Goal: Task Accomplishment & Management: Use online tool/utility

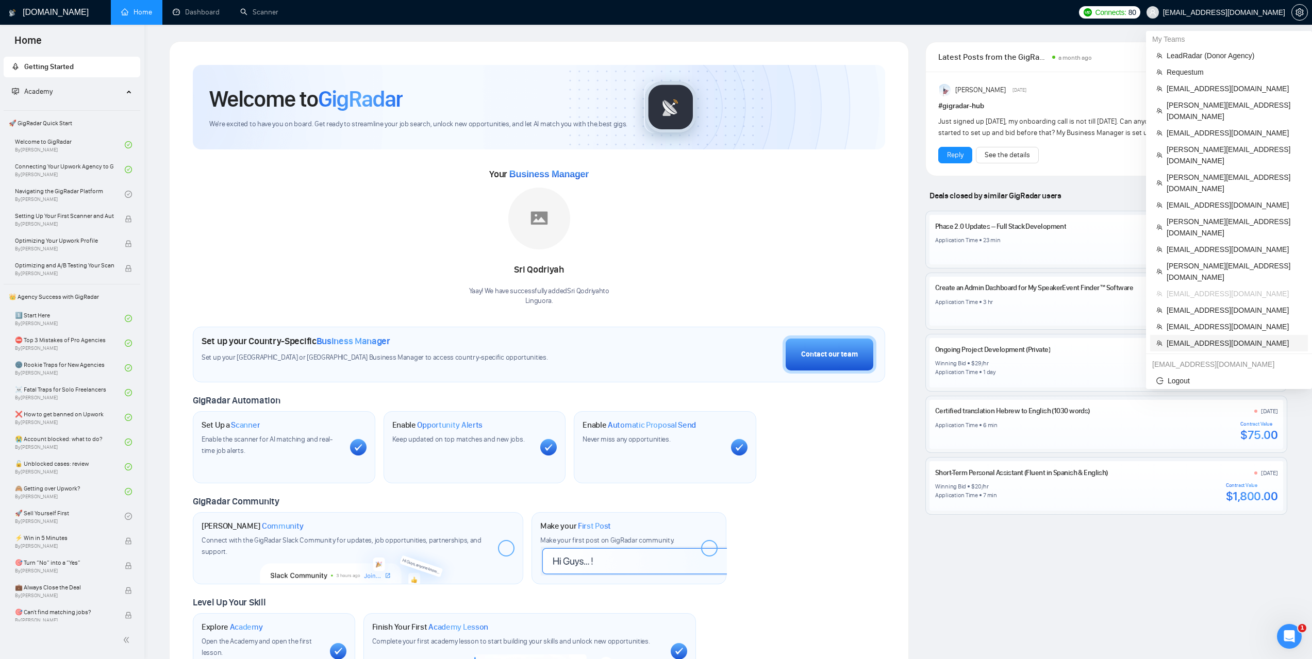
click at [1197, 335] on li "[EMAIL_ADDRESS][DOMAIN_NAME]" at bounding box center [1229, 343] width 158 height 16
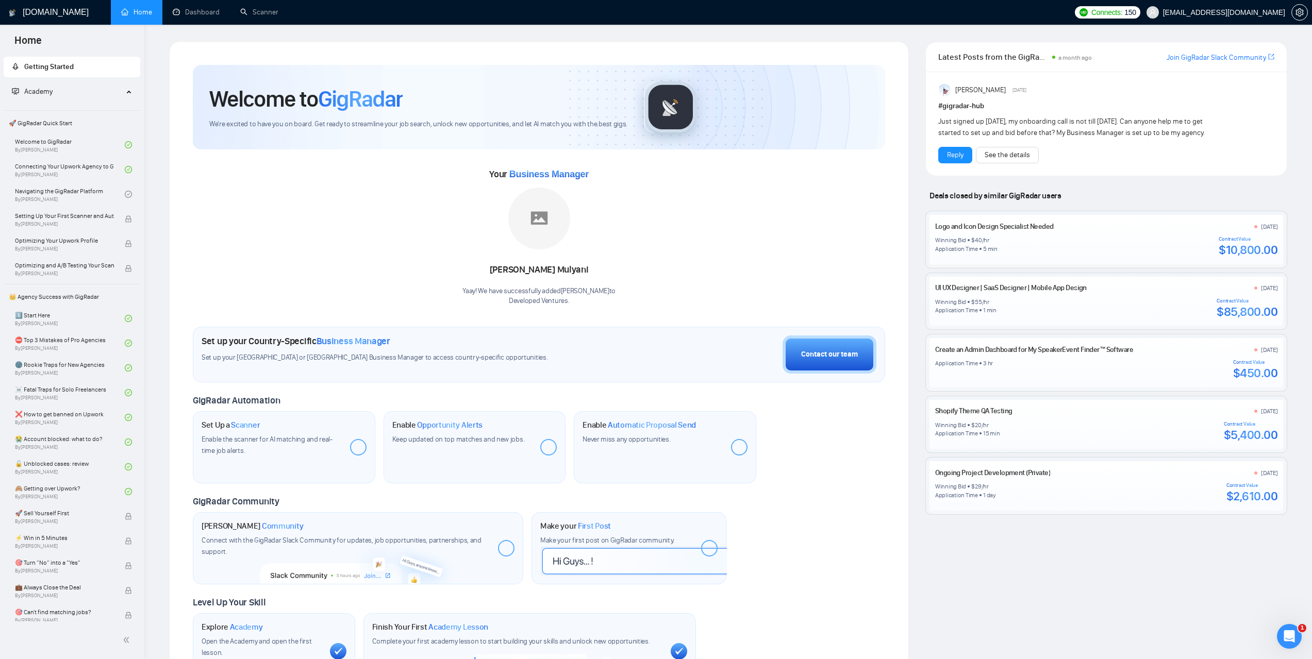
click at [358, 446] on div at bounding box center [358, 447] width 16 height 16
click at [277, 14] on link "Scanner" at bounding box center [259, 12] width 38 height 9
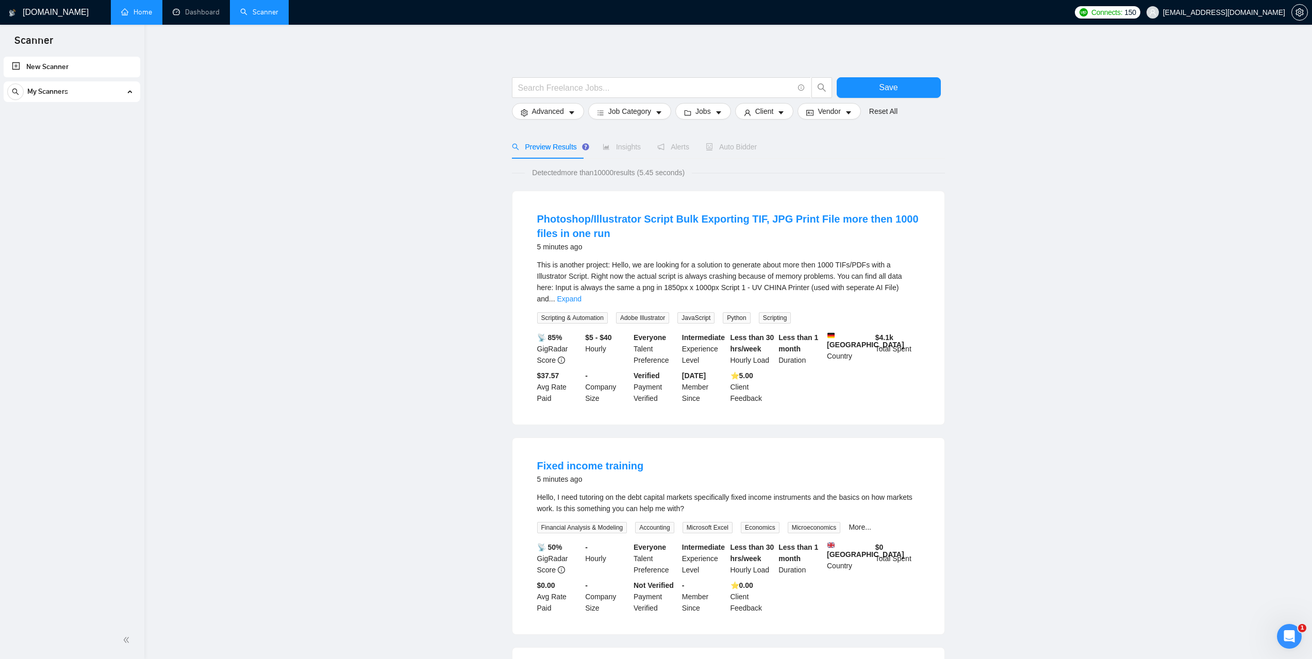
click at [145, 13] on link "Home" at bounding box center [136, 12] width 31 height 9
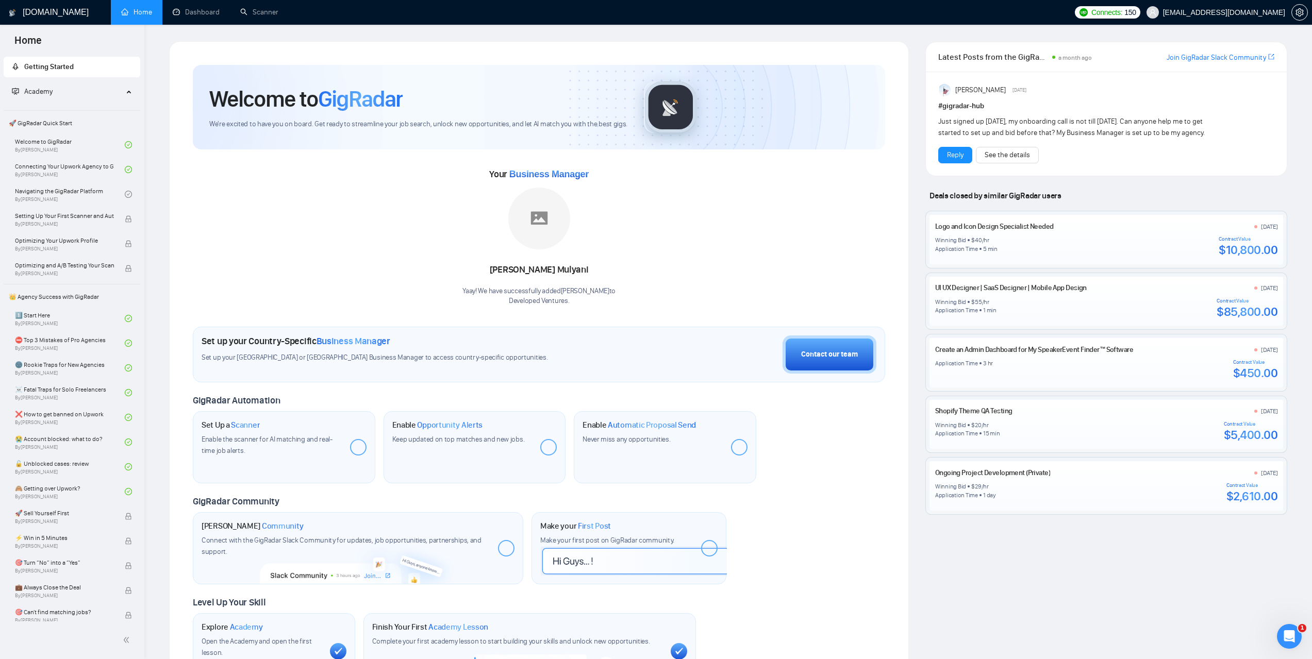
click at [348, 450] on div "Set Up a Scanner Enable the scanner for AI matching and real-time job alerts." at bounding box center [284, 447] width 182 height 72
click at [360, 449] on div at bounding box center [358, 447] width 16 height 16
click at [549, 447] on div at bounding box center [548, 447] width 16 height 16
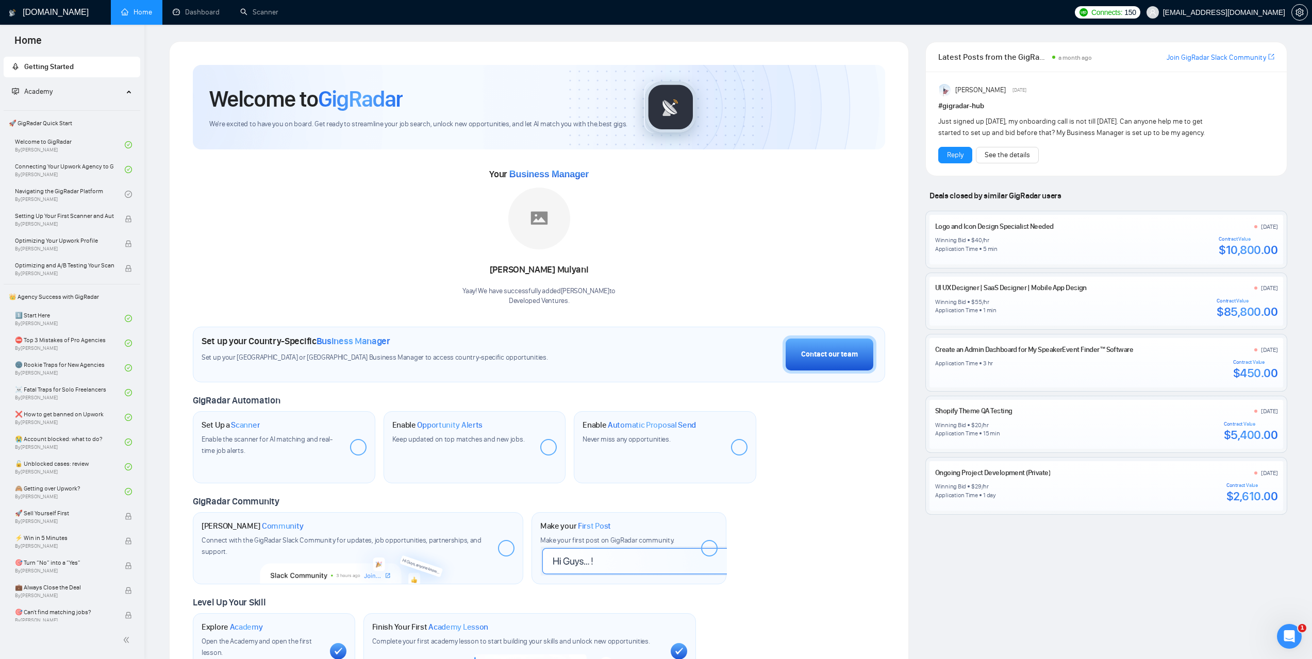
click at [549, 447] on div at bounding box center [548, 447] width 16 height 16
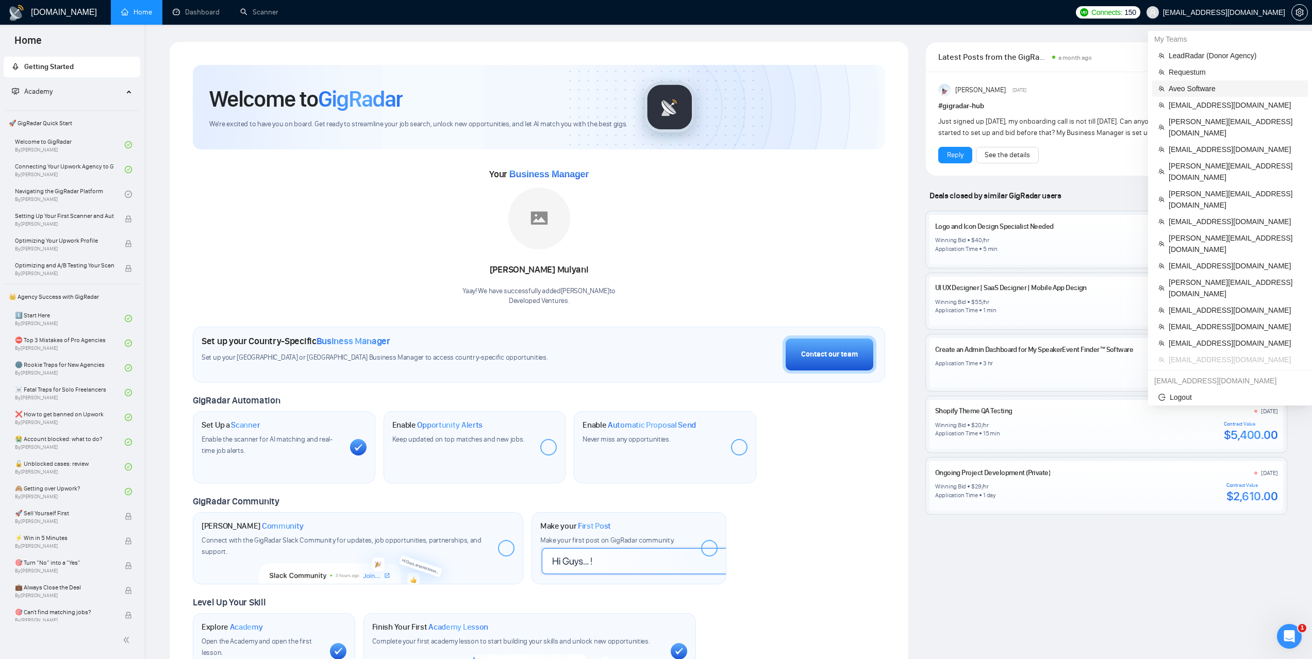
click at [1192, 93] on span "Aveo Software" at bounding box center [1234, 88] width 133 height 11
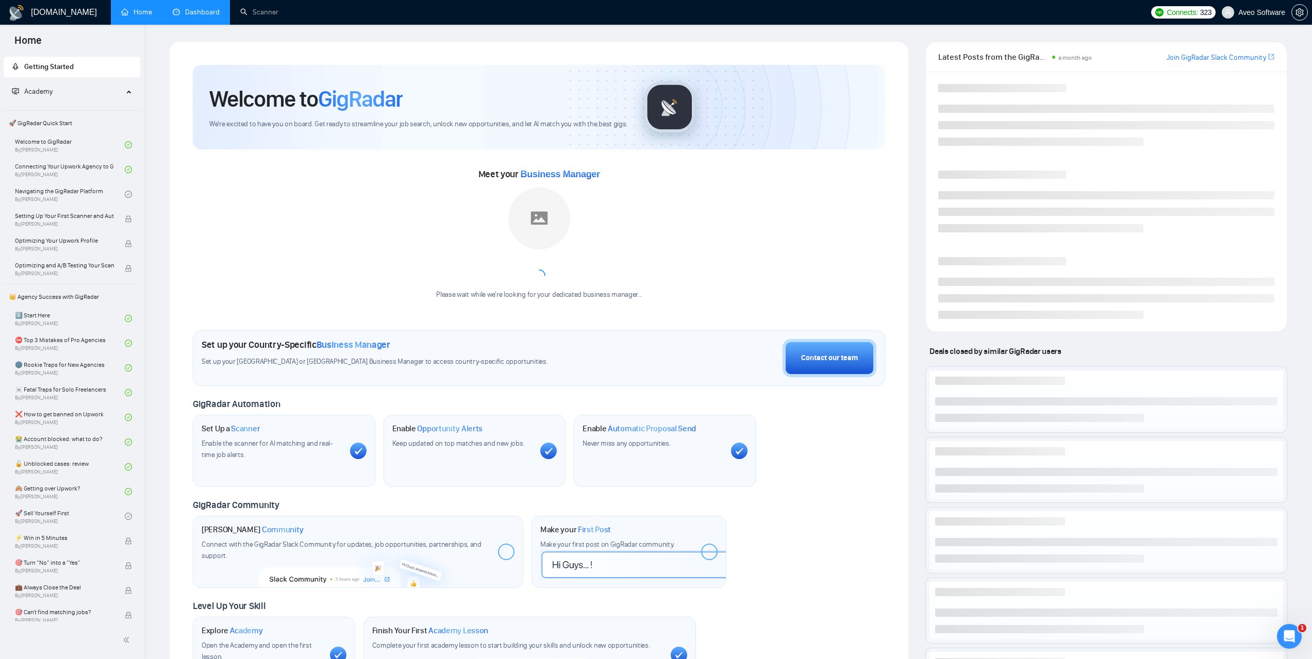
click at [206, 8] on link "Dashboard" at bounding box center [196, 12] width 47 height 9
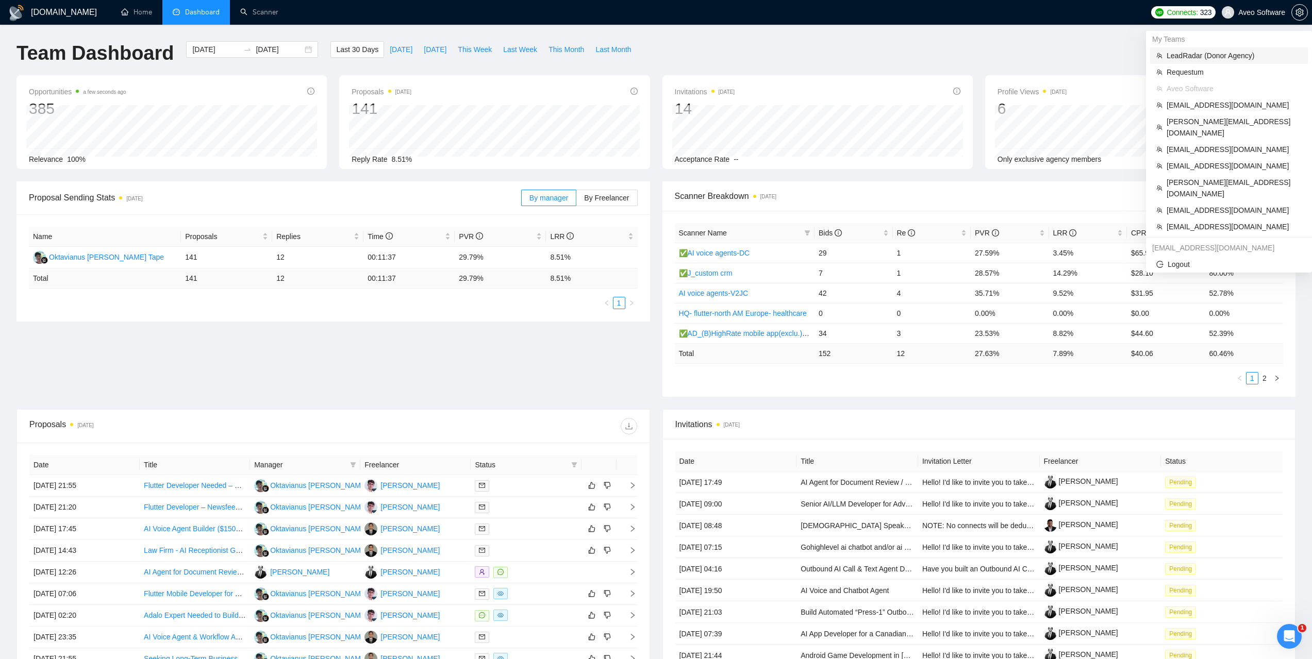
click at [1190, 54] on span "LeadRadar (Donor Agency)" at bounding box center [1233, 55] width 135 height 11
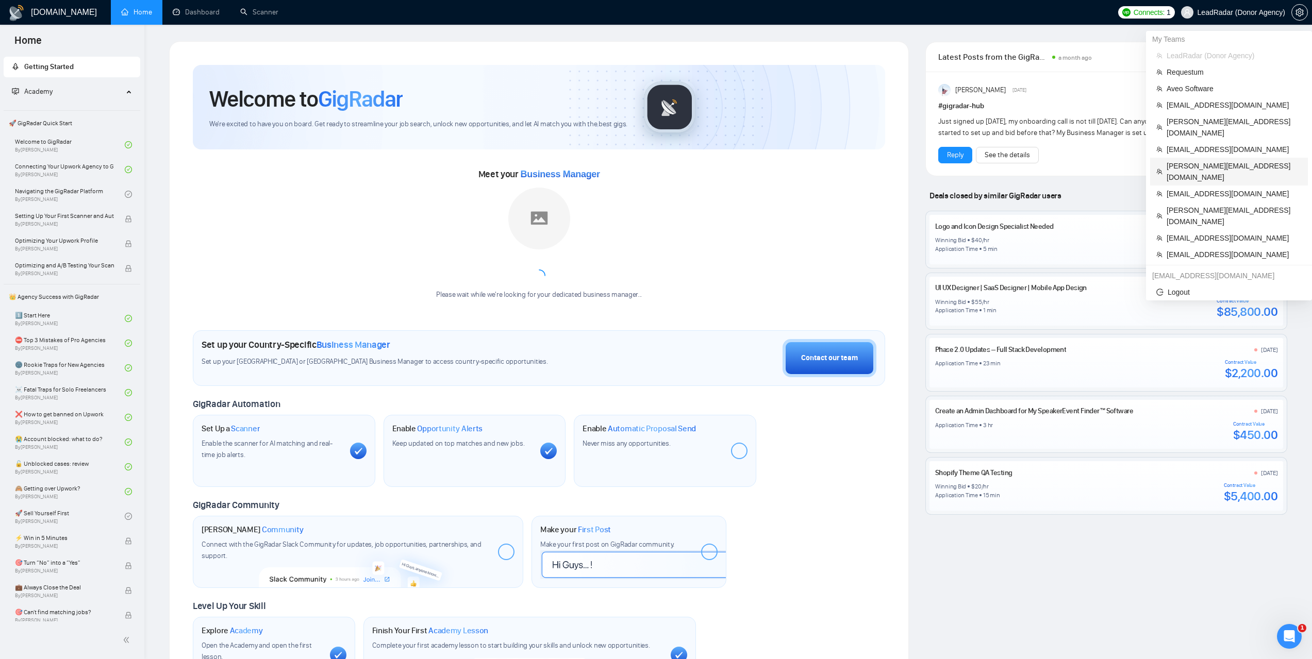
click at [1194, 160] on span "[PERSON_NAME][EMAIL_ADDRESS][DOMAIN_NAME]" at bounding box center [1233, 171] width 135 height 23
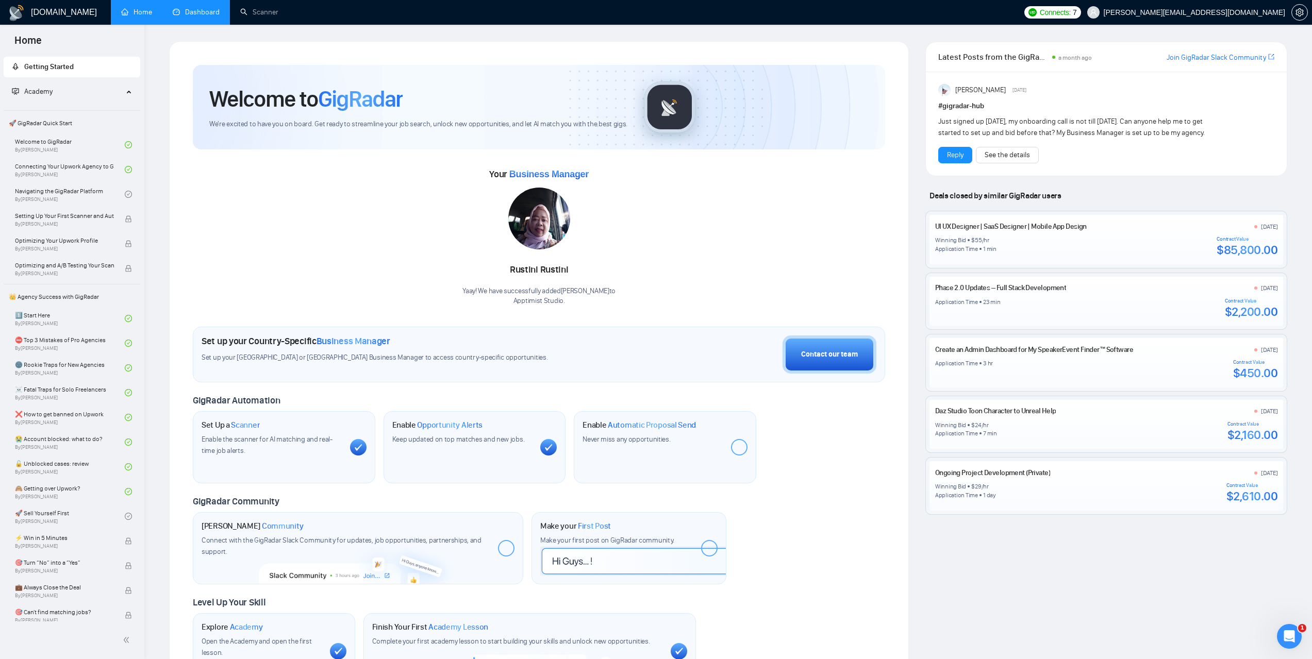
click at [209, 14] on link "Dashboard" at bounding box center [196, 12] width 47 height 9
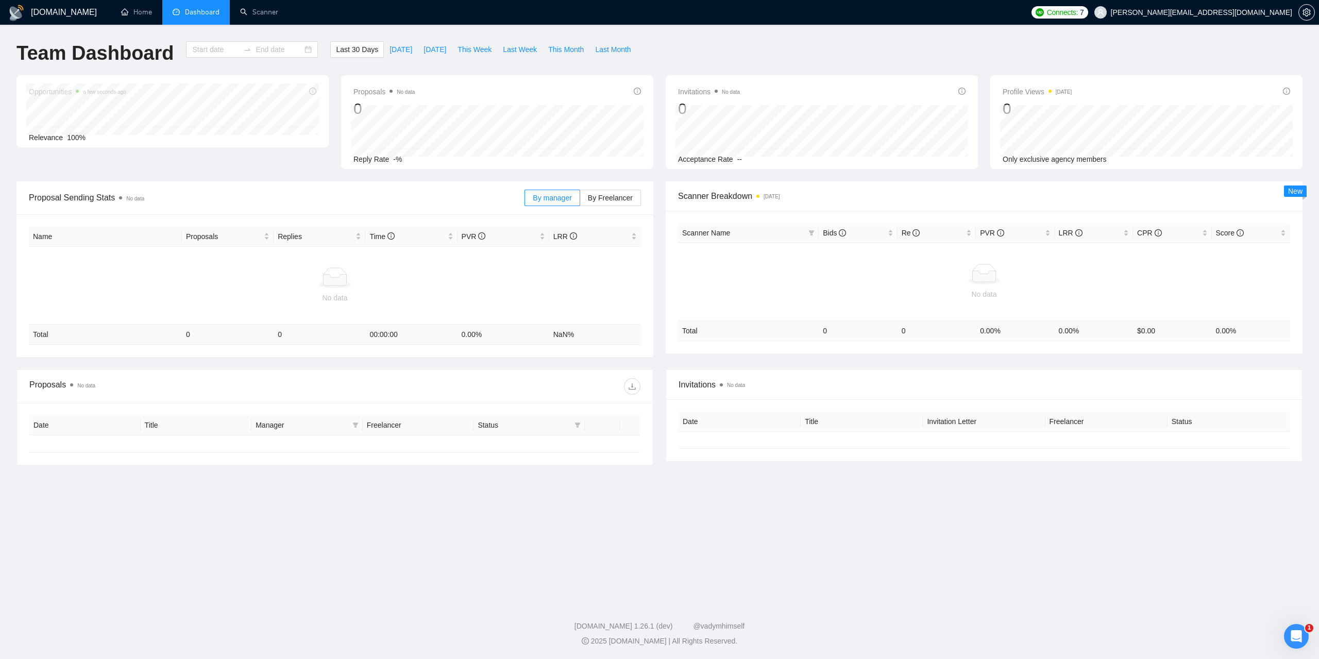
type input "[DATE]"
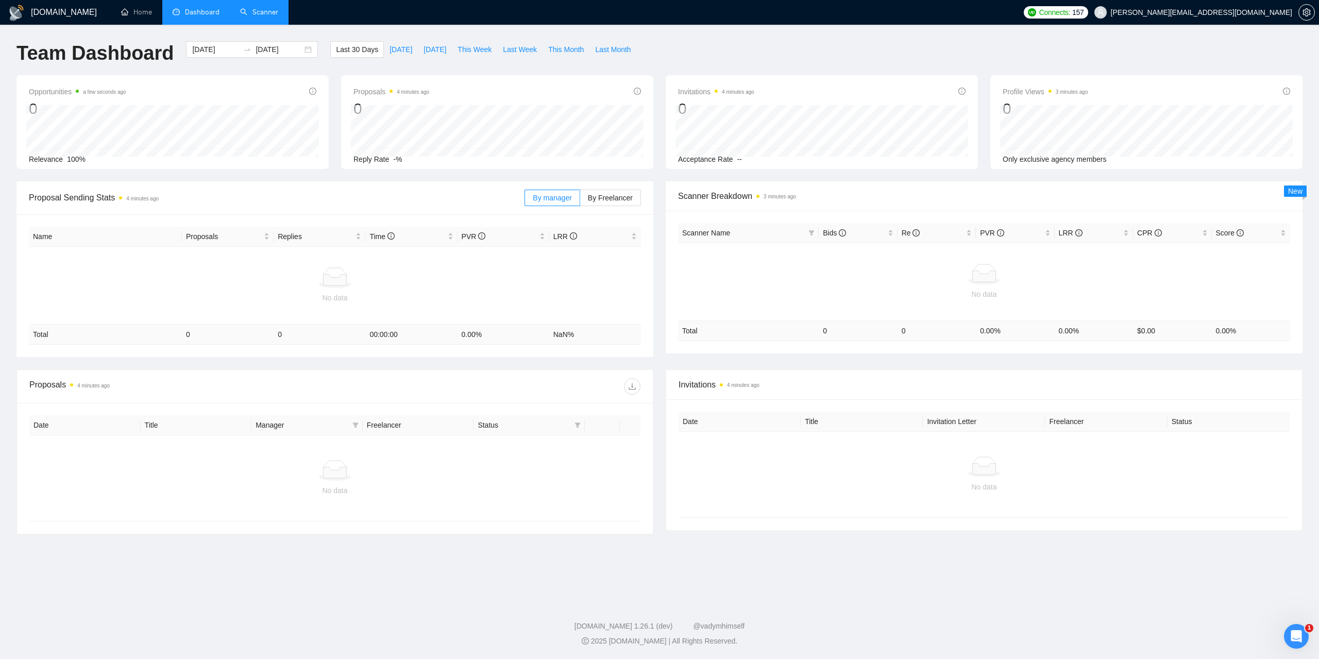
click at [267, 16] on link "Scanner" at bounding box center [259, 12] width 38 height 9
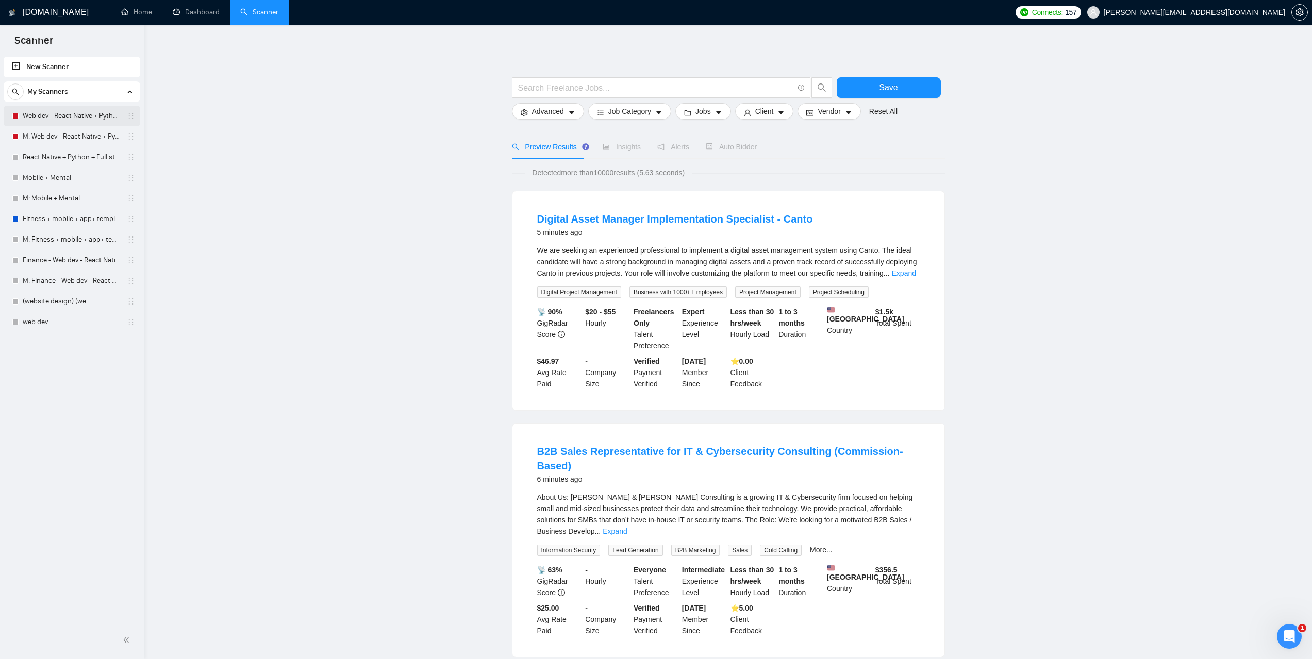
click at [85, 113] on link "Web dev - React Native + Python" at bounding box center [72, 116] width 98 height 21
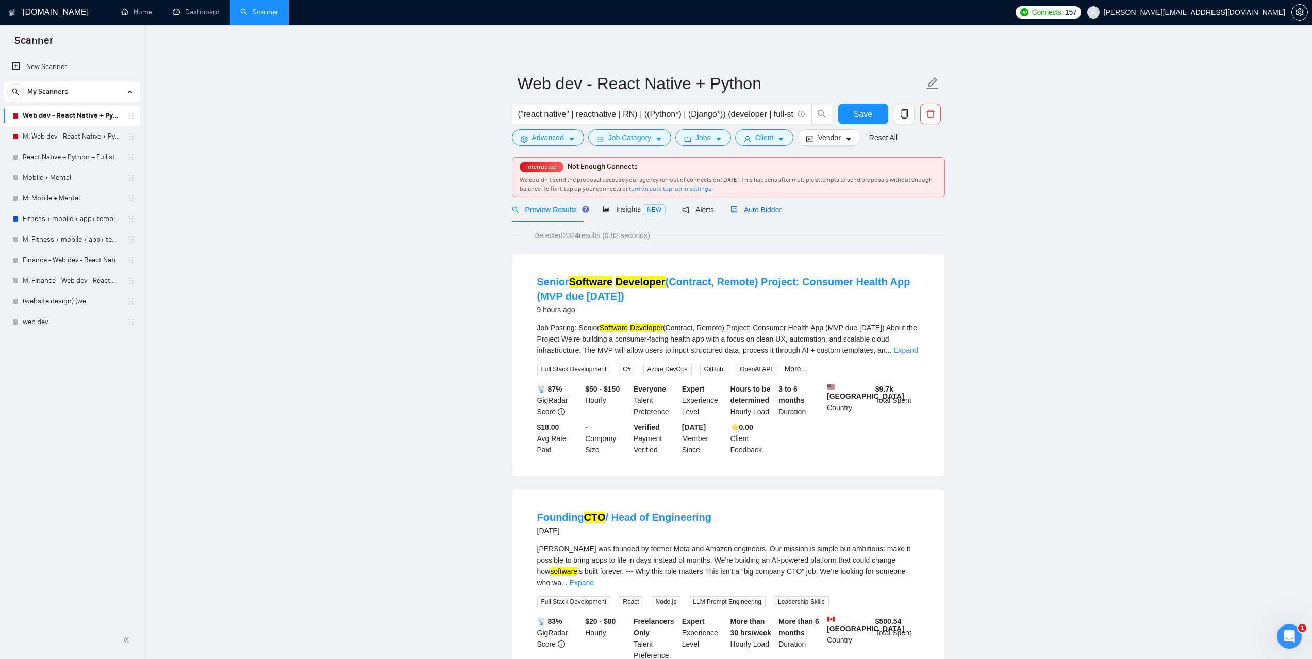
click at [761, 213] on span "Auto Bidder" at bounding box center [755, 210] width 51 height 8
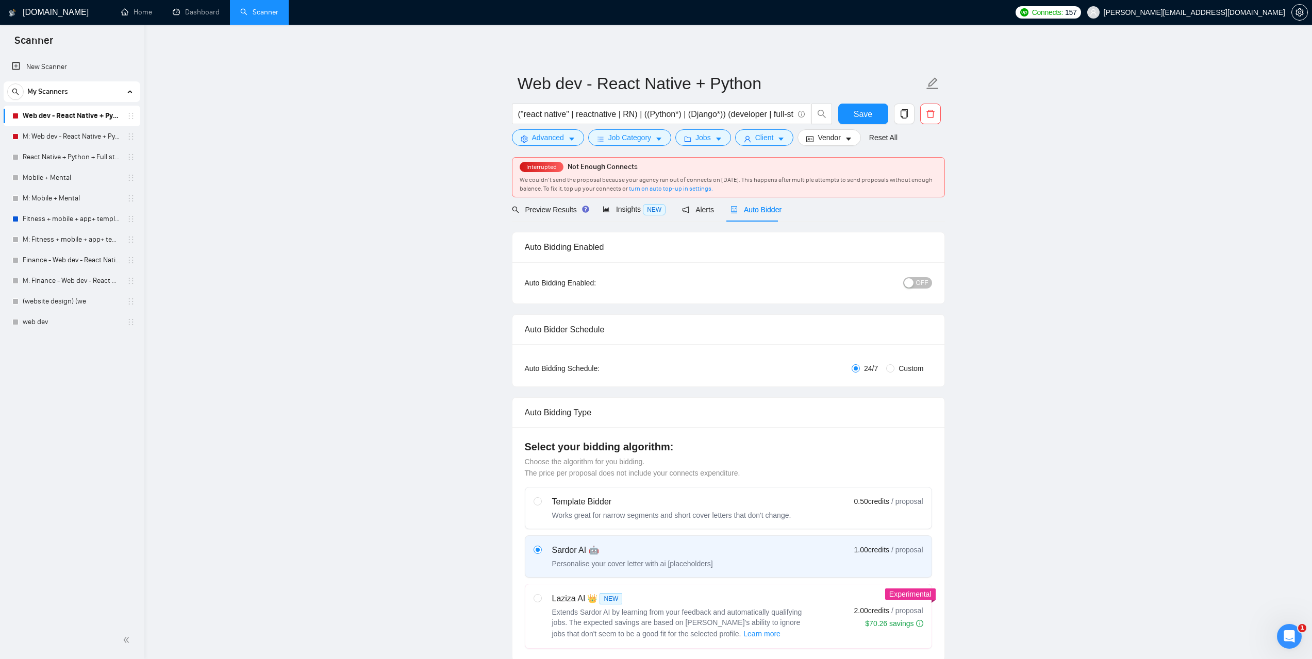
checkbox input "true"
click at [201, 16] on link "Dashboard" at bounding box center [196, 12] width 47 height 9
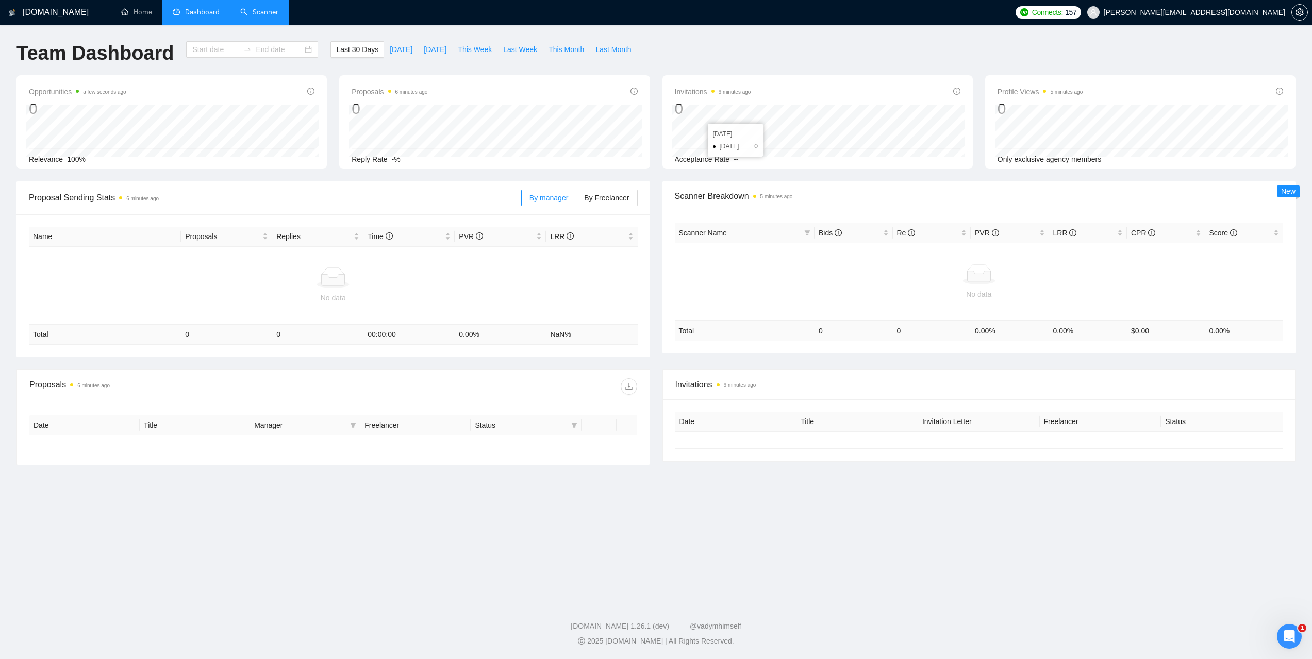
type input "[DATE]"
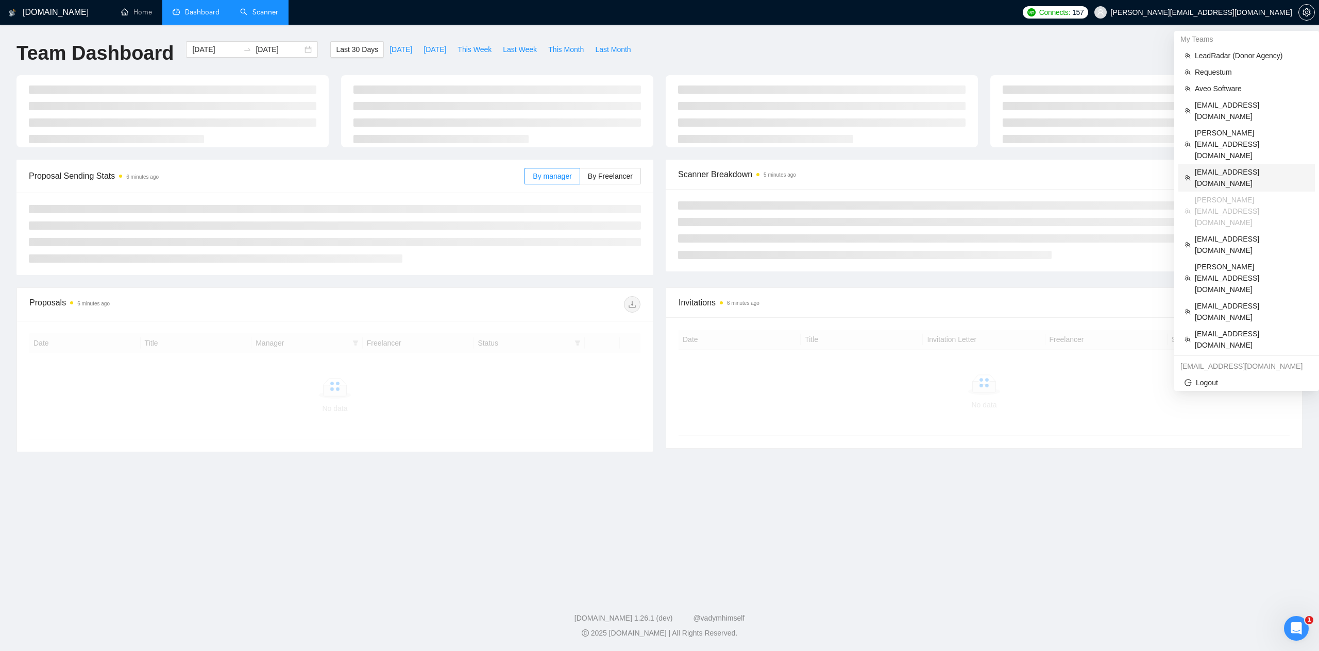
click at [1211, 166] on span "[EMAIL_ADDRESS][DOMAIN_NAME]" at bounding box center [1252, 177] width 114 height 23
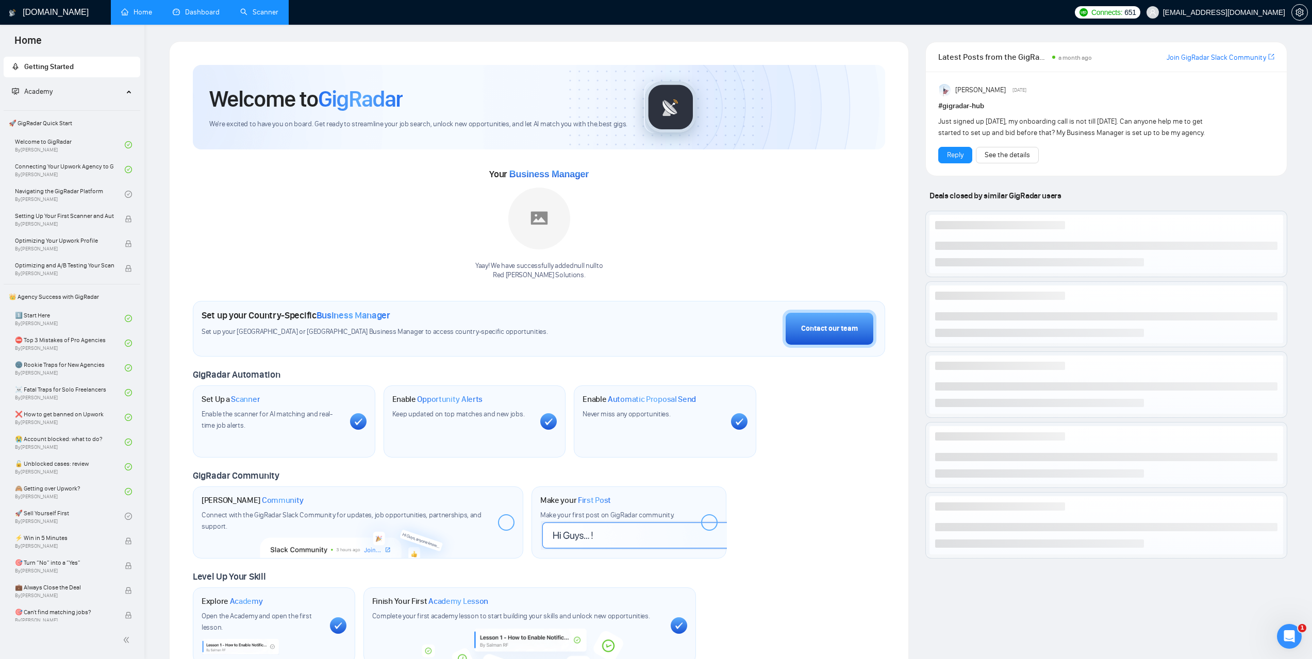
click at [200, 14] on link "Dashboard" at bounding box center [196, 12] width 47 height 9
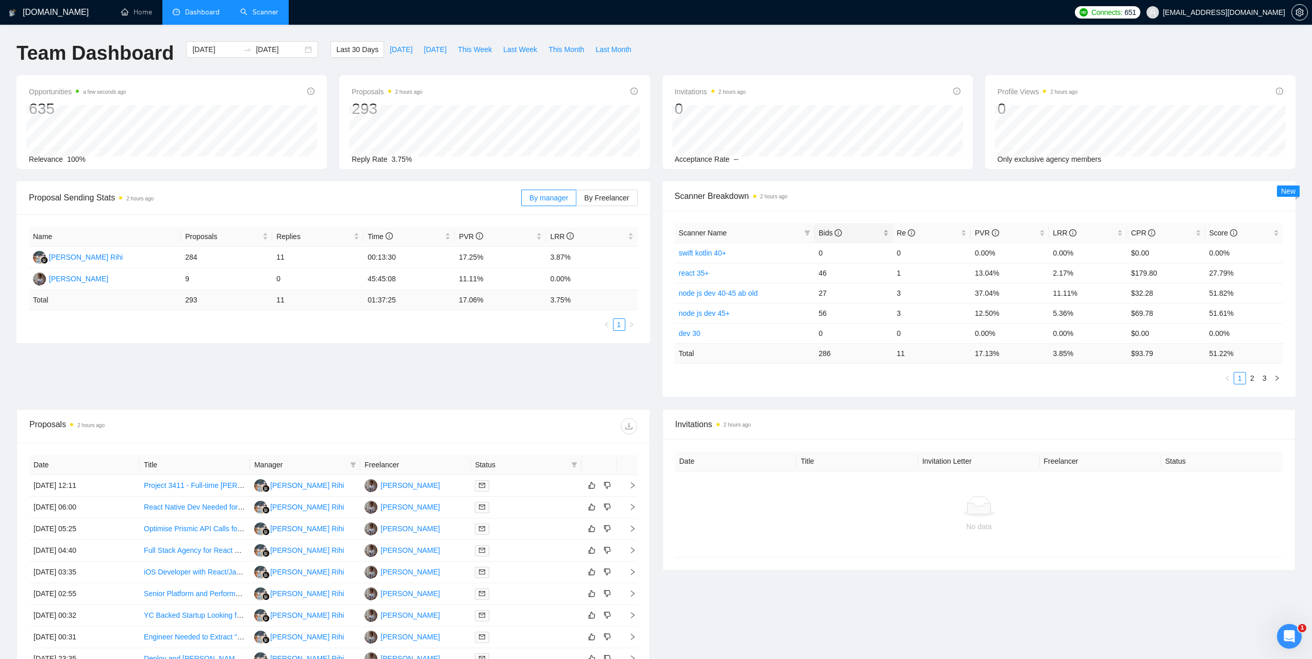
click at [823, 232] on span "Bids" at bounding box center [829, 233] width 23 height 8
click at [72, 277] on div "[PERSON_NAME]" at bounding box center [78, 278] width 59 height 11
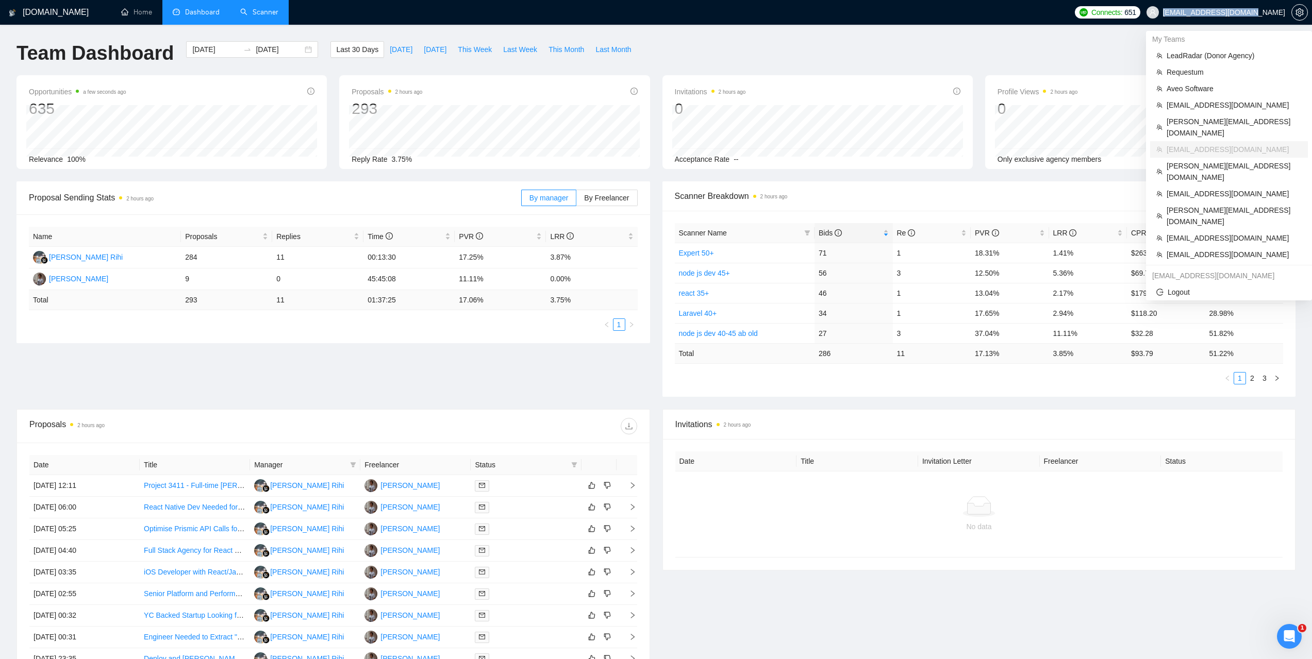
drag, startPoint x: 1203, startPoint y: 11, endPoint x: 1282, endPoint y: 16, distance: 78.5
click at [1282, 16] on span "[EMAIL_ADDRESS][DOMAIN_NAME]" at bounding box center [1215, 12] width 151 height 33
copy span "[EMAIL_ADDRESS][DOMAIN_NAME]"
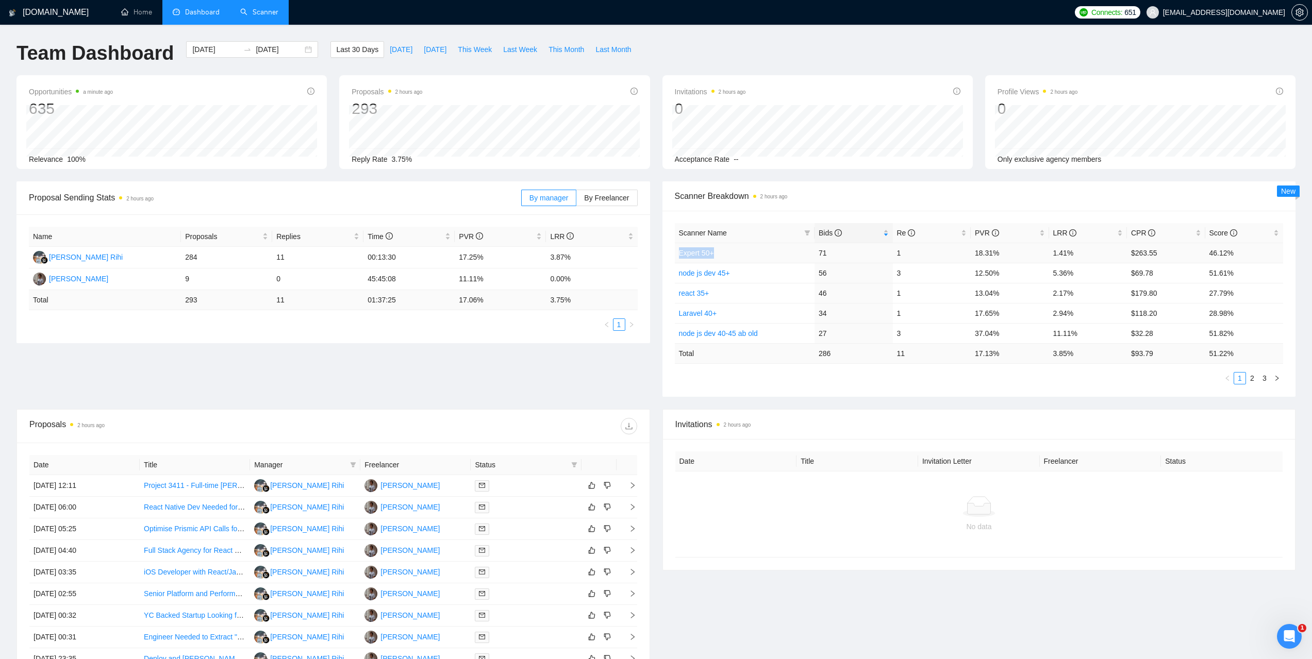
drag, startPoint x: 716, startPoint y: 252, endPoint x: 678, endPoint y: 252, distance: 38.1
click at [678, 252] on td "Expert 50+" at bounding box center [745, 253] width 140 height 20
copy link "Expert 50+"
drag, startPoint x: 984, startPoint y: 253, endPoint x: 976, endPoint y: 253, distance: 7.7
click at [976, 253] on td "18.31%" at bounding box center [1009, 253] width 78 height 20
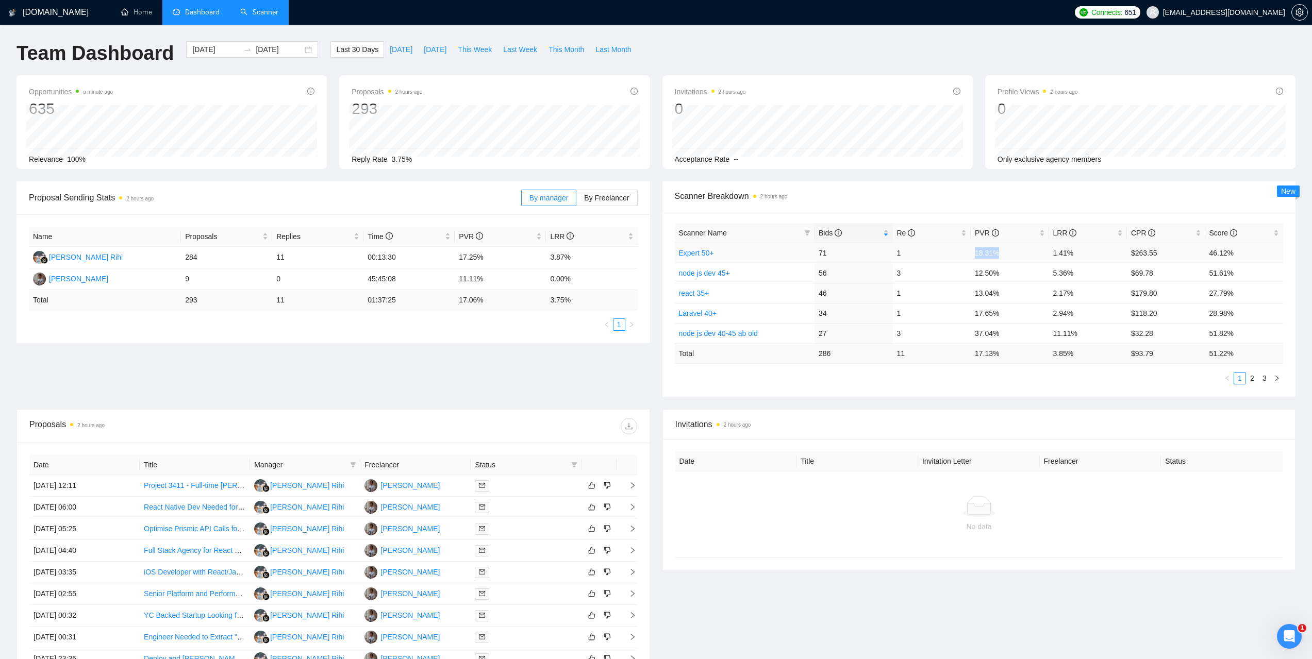
copy td "18.31%"
drag, startPoint x: 1071, startPoint y: 252, endPoint x: 1053, endPoint y: 254, distance: 17.6
click at [1053, 254] on td "1.41%" at bounding box center [1088, 253] width 78 height 20
copy td "1.41%"
click at [698, 254] on link "Expert 50+" at bounding box center [696, 253] width 35 height 8
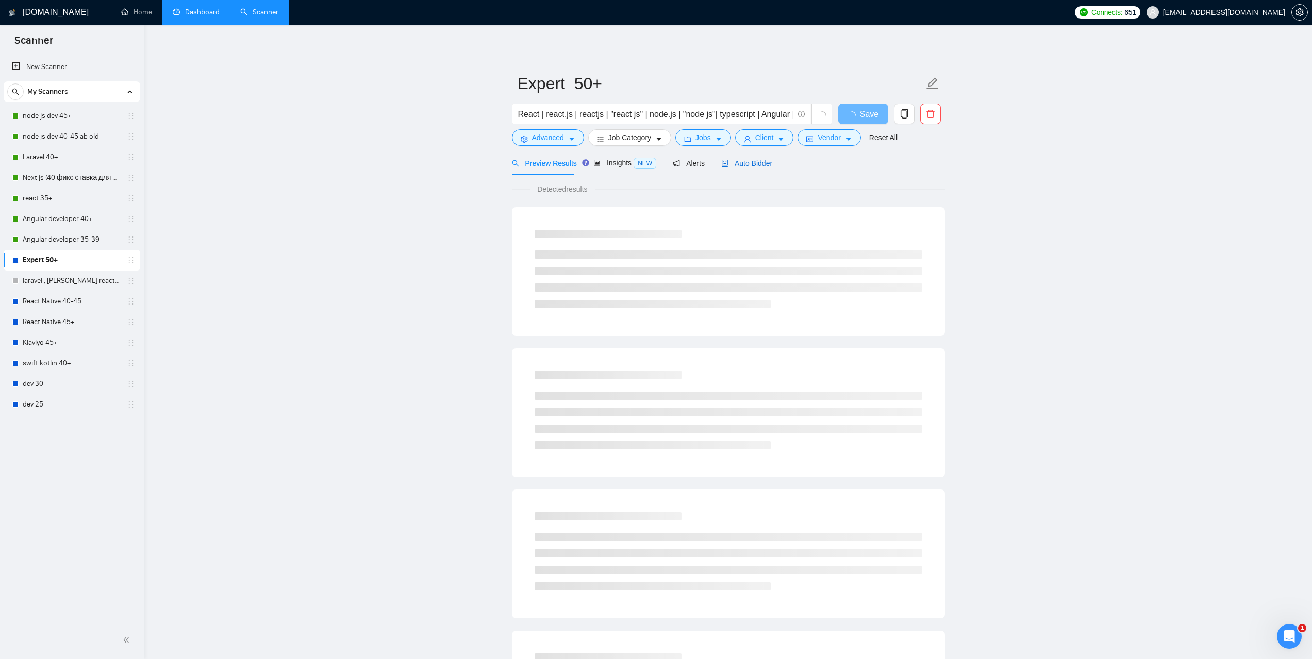
click at [751, 162] on span "Auto Bidder" at bounding box center [746, 163] width 51 height 8
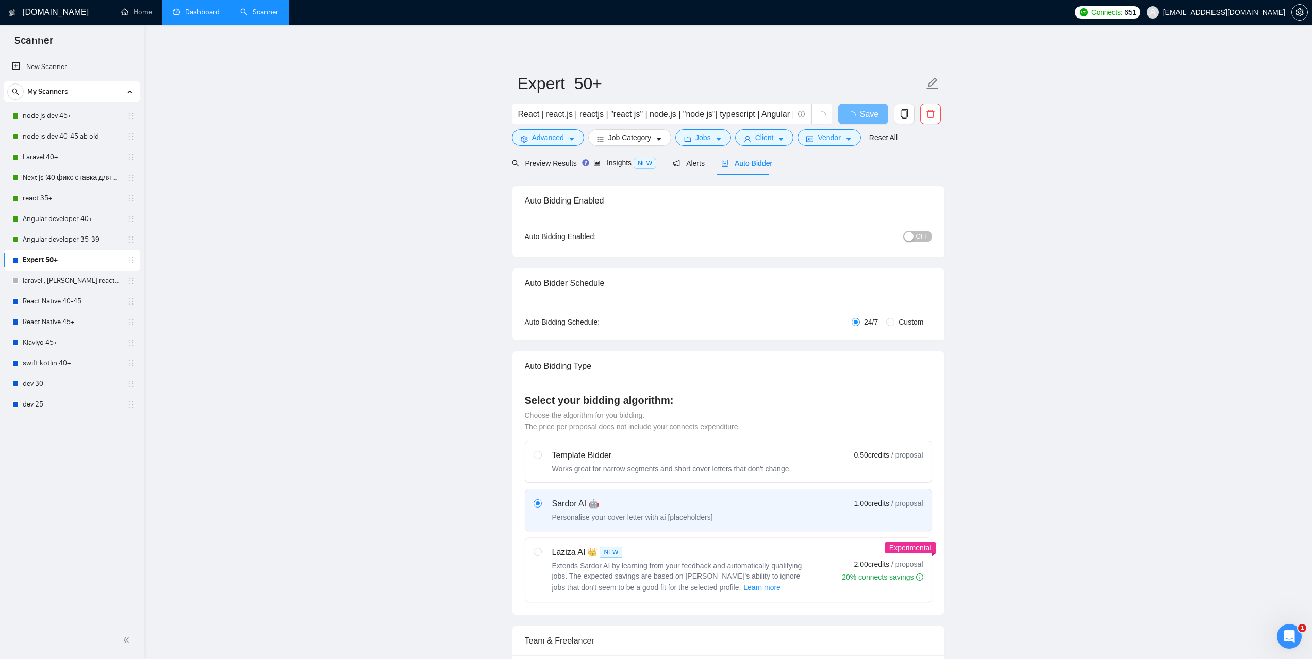
checkbox input "true"
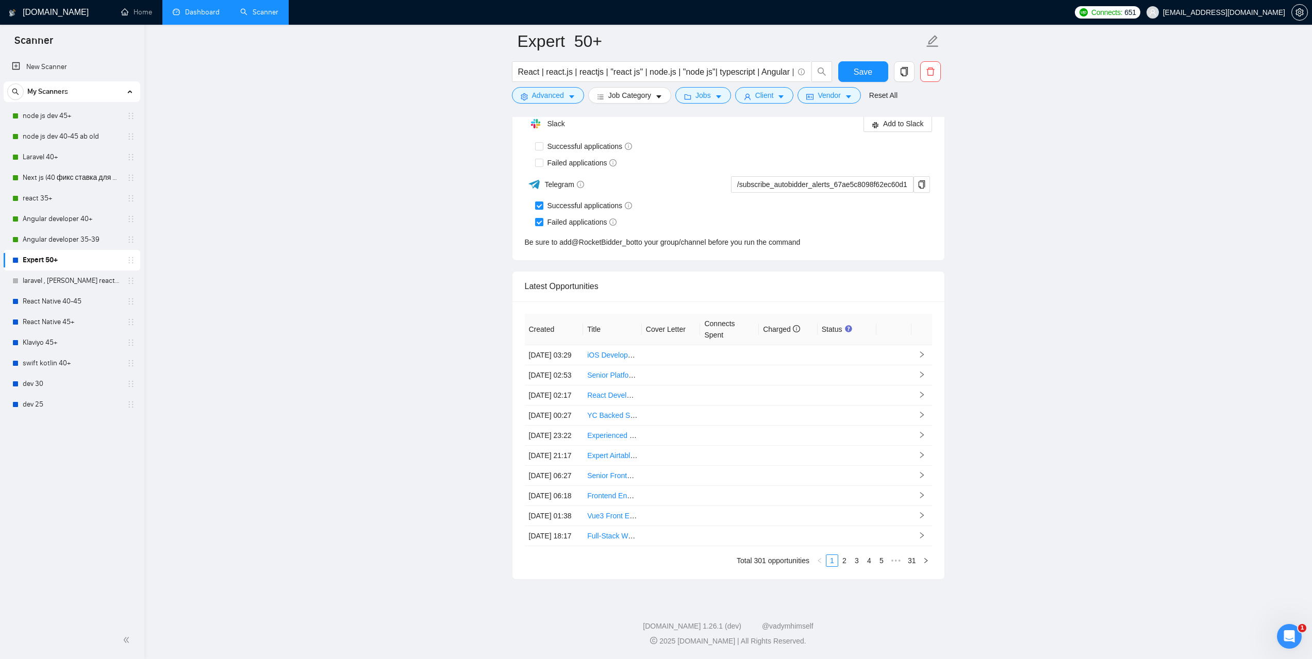
scroll to position [2591, 0]
click at [849, 559] on link "2" at bounding box center [844, 560] width 11 height 11
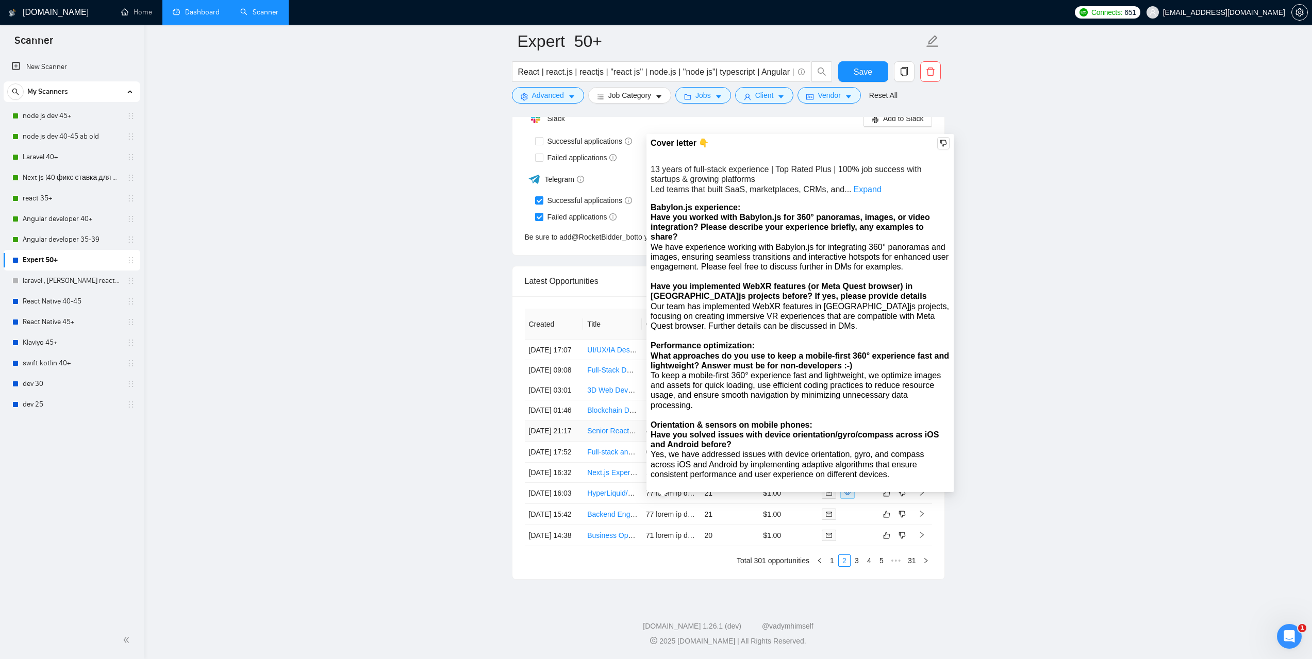
scroll to position [2436, 0]
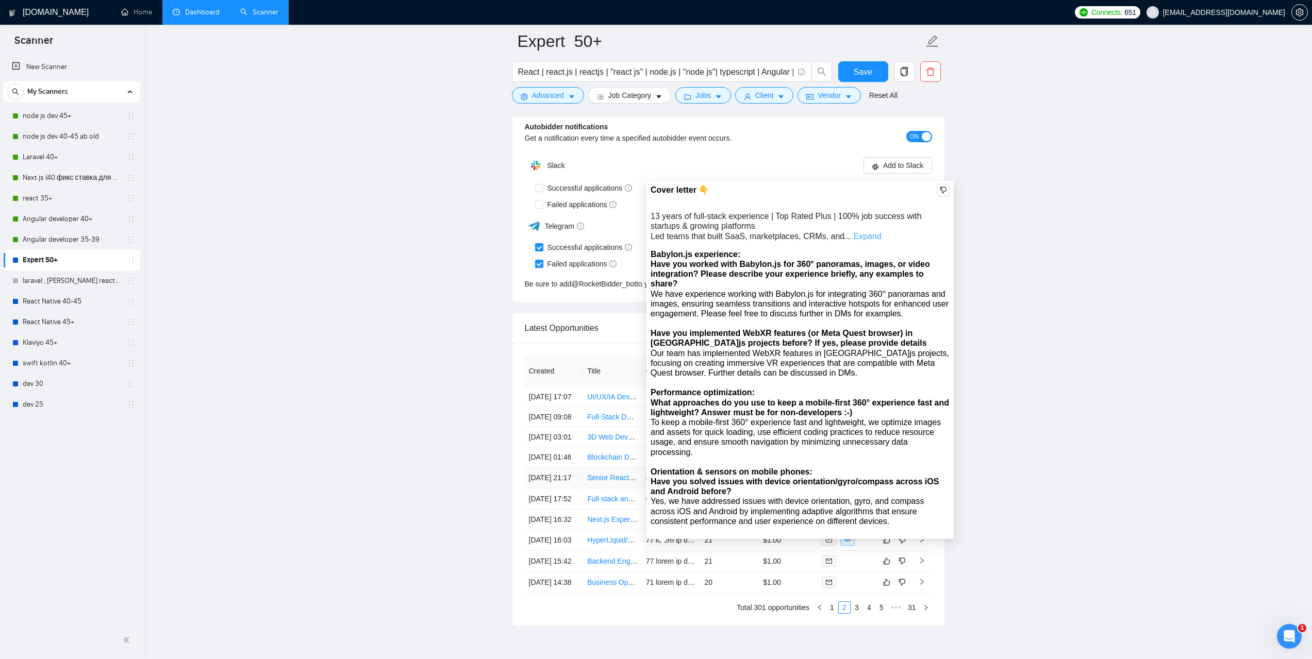
click at [856, 237] on link "Expand" at bounding box center [867, 236] width 28 height 9
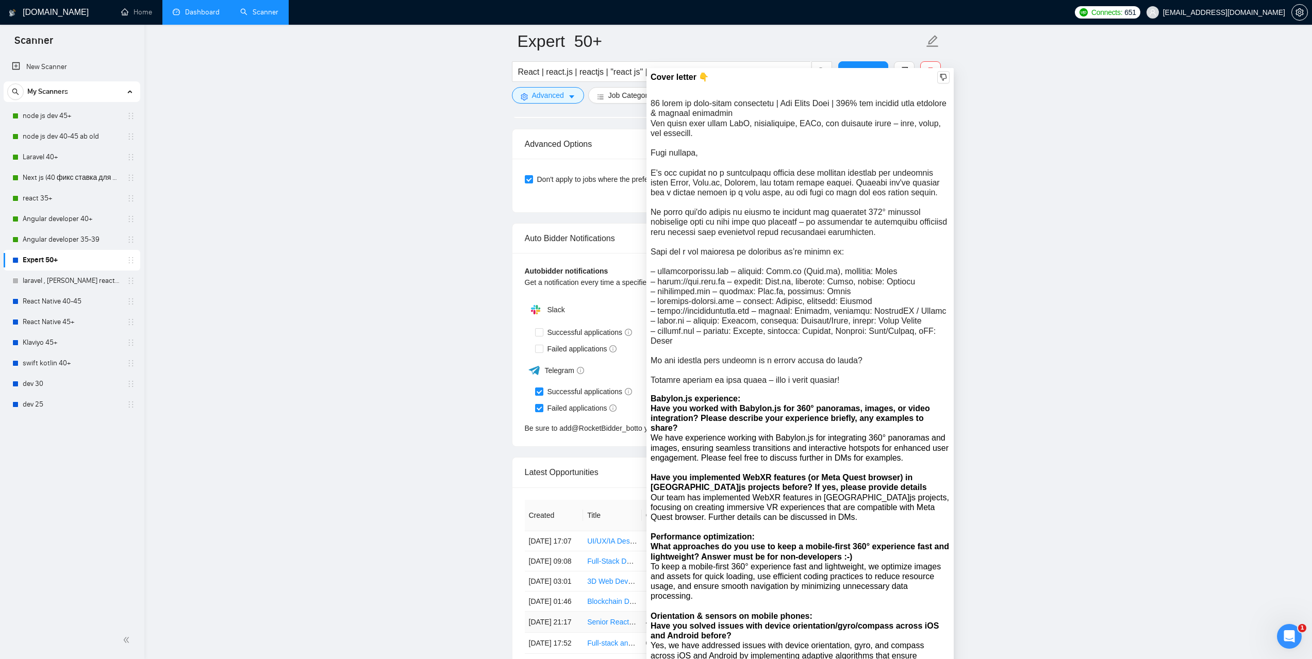
scroll to position [2230, 0]
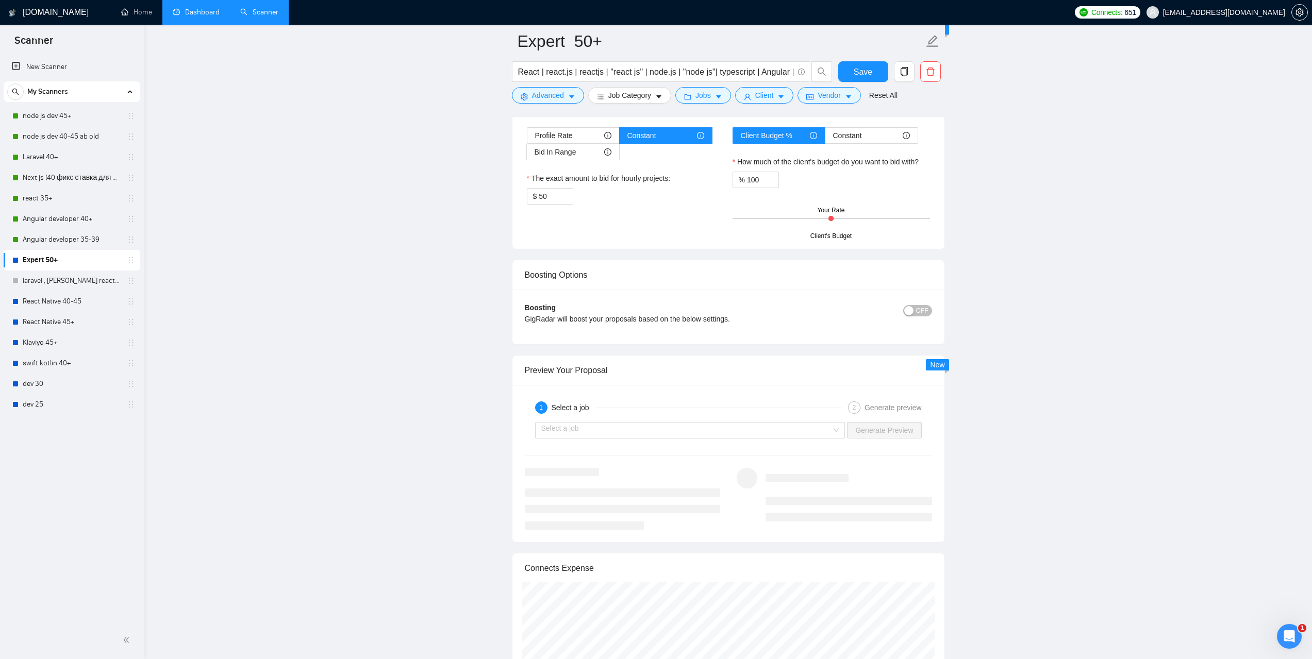
scroll to position [1663, 0]
click at [55, 117] on link "node js dev 45+" at bounding box center [72, 116] width 98 height 21
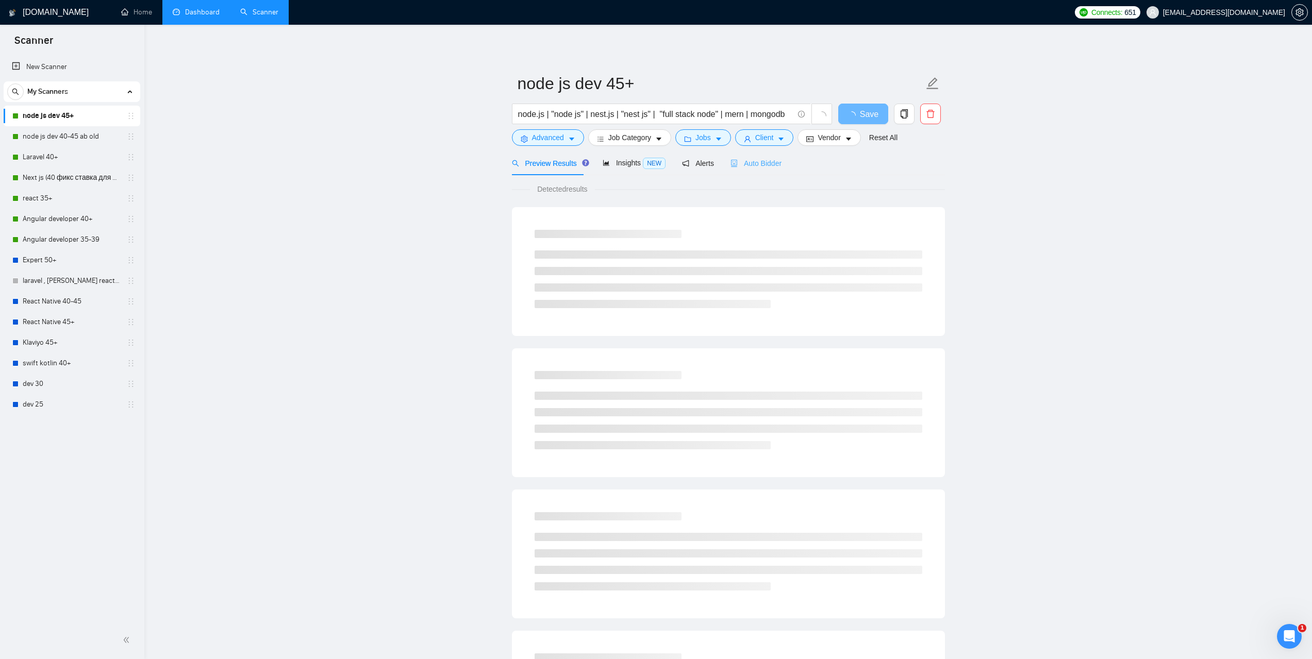
click at [761, 156] on div "Auto Bidder" at bounding box center [755, 163] width 51 height 24
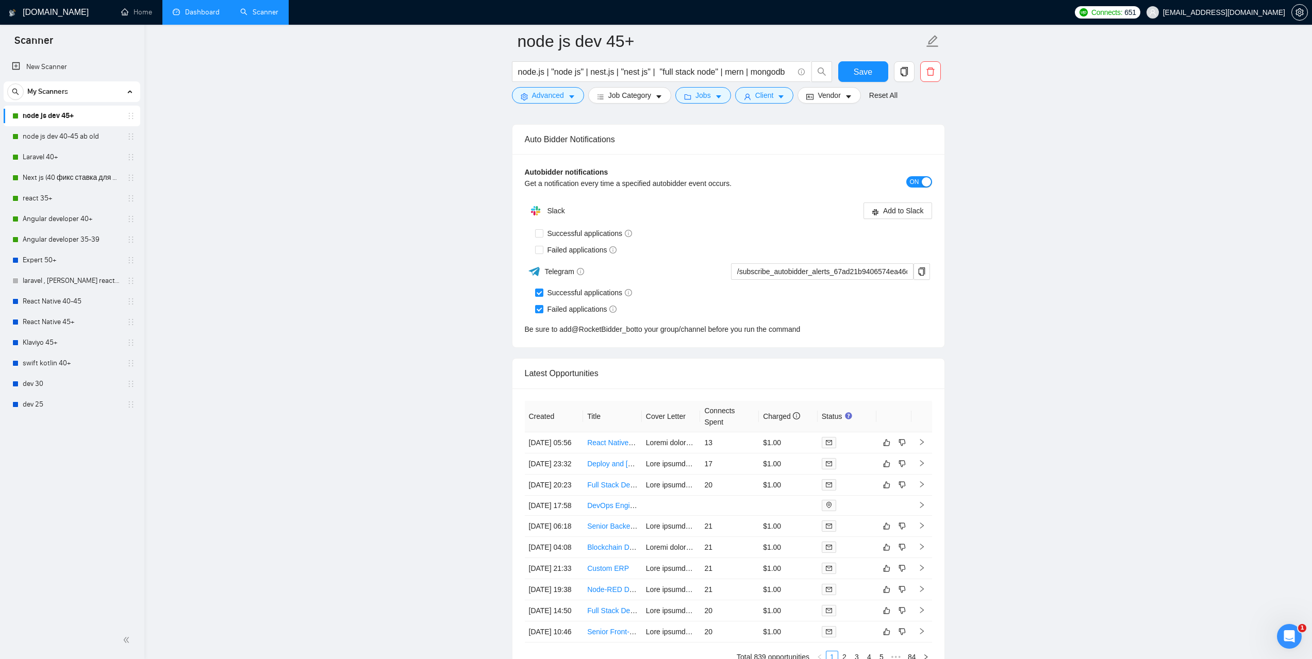
scroll to position [2422, 0]
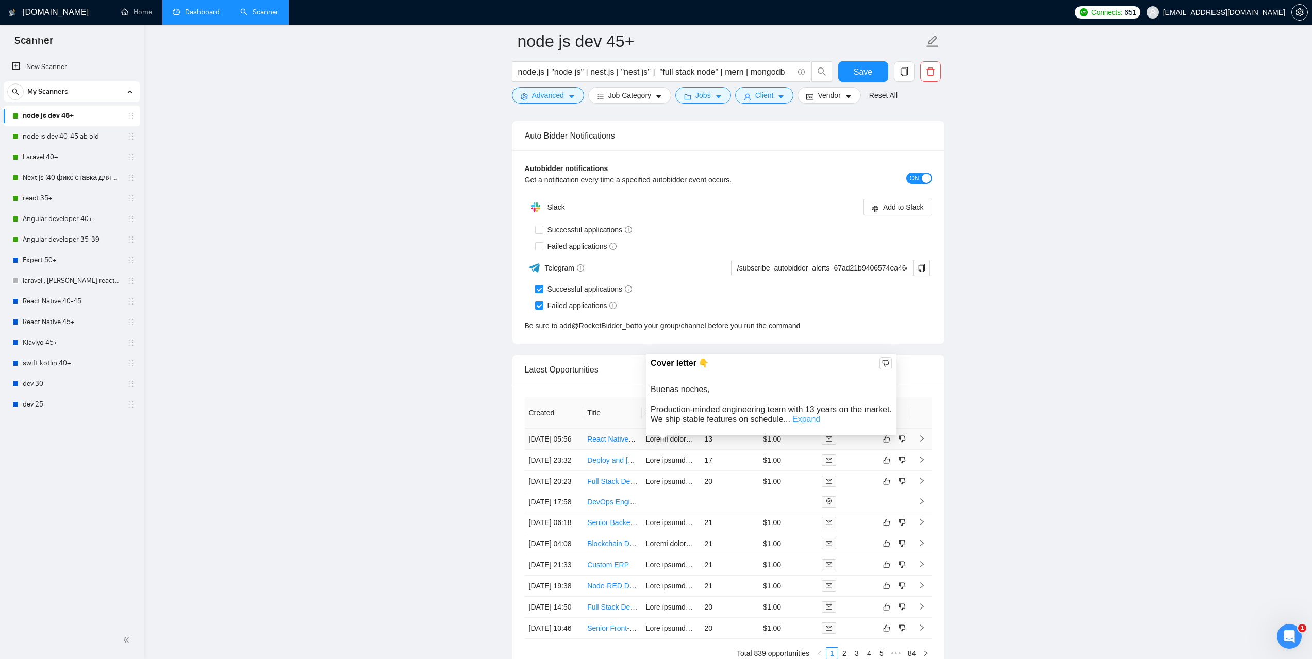
click at [800, 418] on link "Expand" at bounding box center [806, 419] width 28 height 9
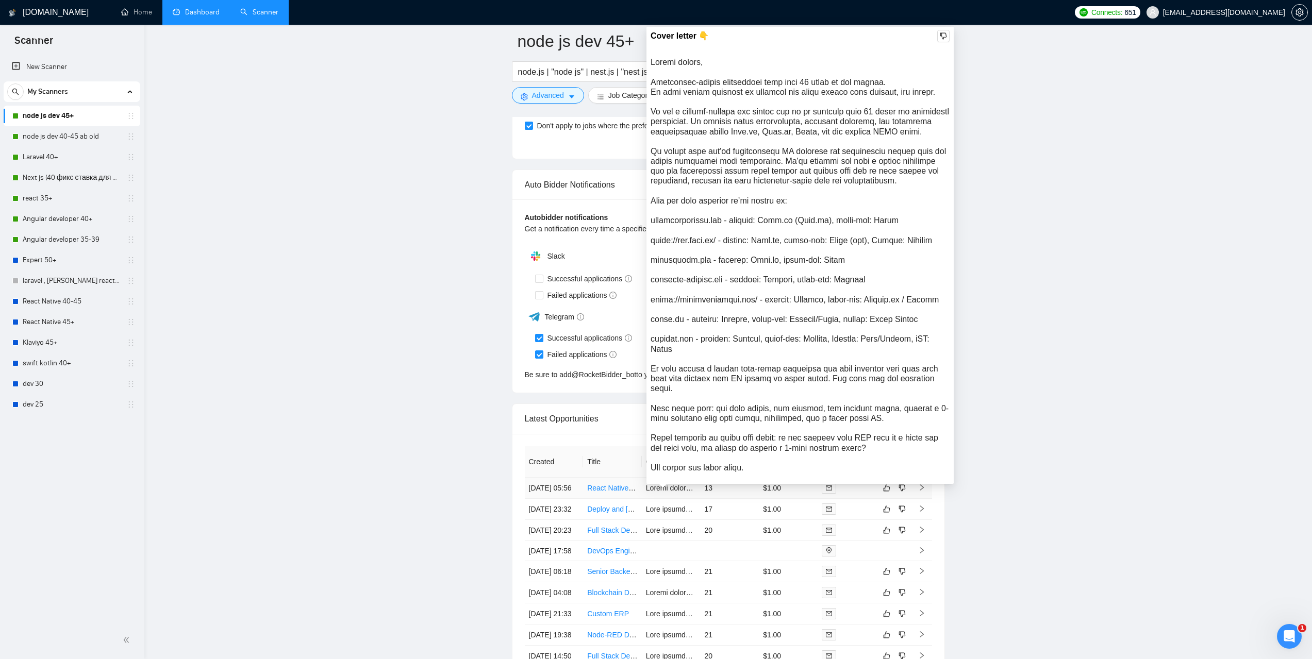
scroll to position [2371, 0]
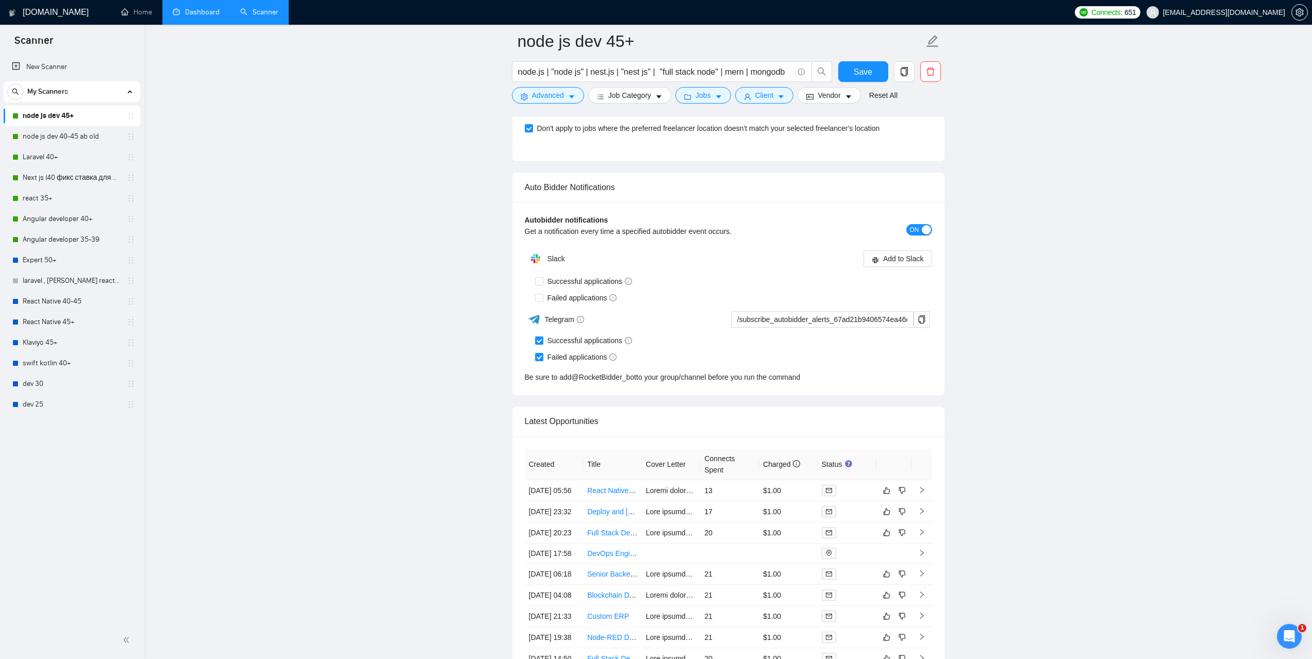
click at [200, 8] on link "Dashboard" at bounding box center [196, 12] width 47 height 9
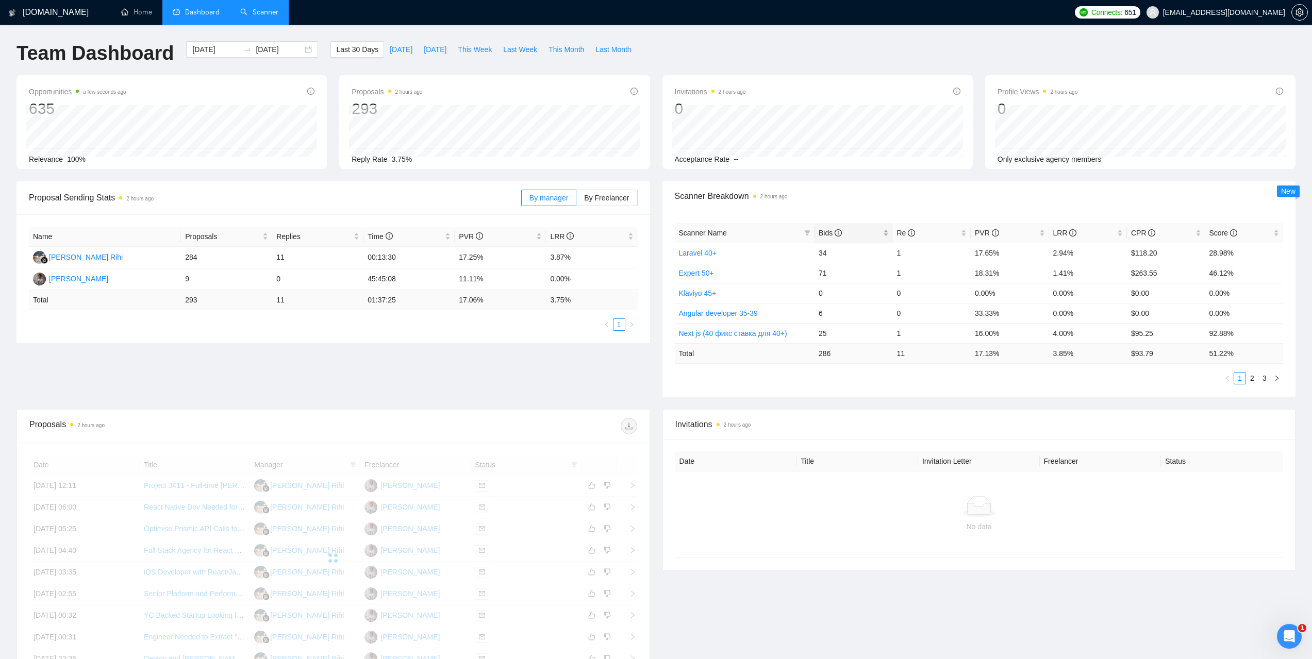
click at [818, 232] on div "Bids" at bounding box center [853, 232] width 70 height 11
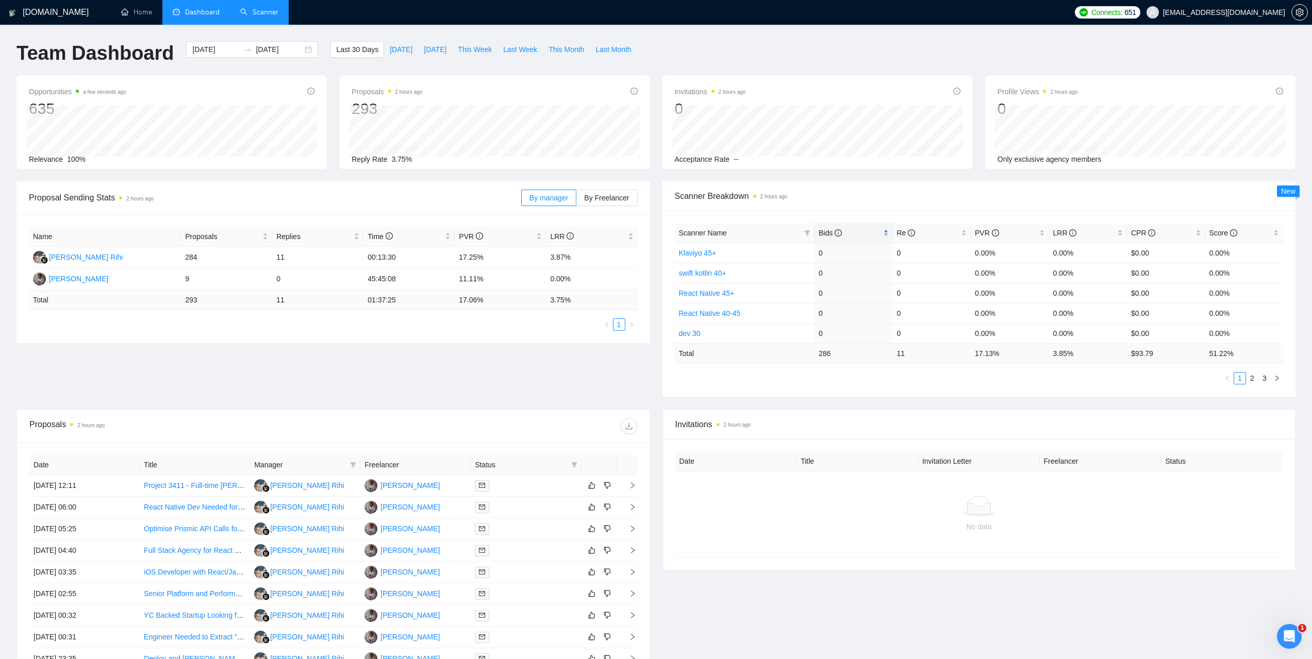
click at [824, 232] on span "Bids" at bounding box center [829, 233] width 23 height 8
drag, startPoint x: 724, startPoint y: 272, endPoint x: 678, endPoint y: 273, distance: 45.9
click at [678, 273] on td "node js dev 45+" at bounding box center [745, 273] width 140 height 20
copy link "node js dev 45+"
drag, startPoint x: 998, startPoint y: 274, endPoint x: 973, endPoint y: 273, distance: 24.8
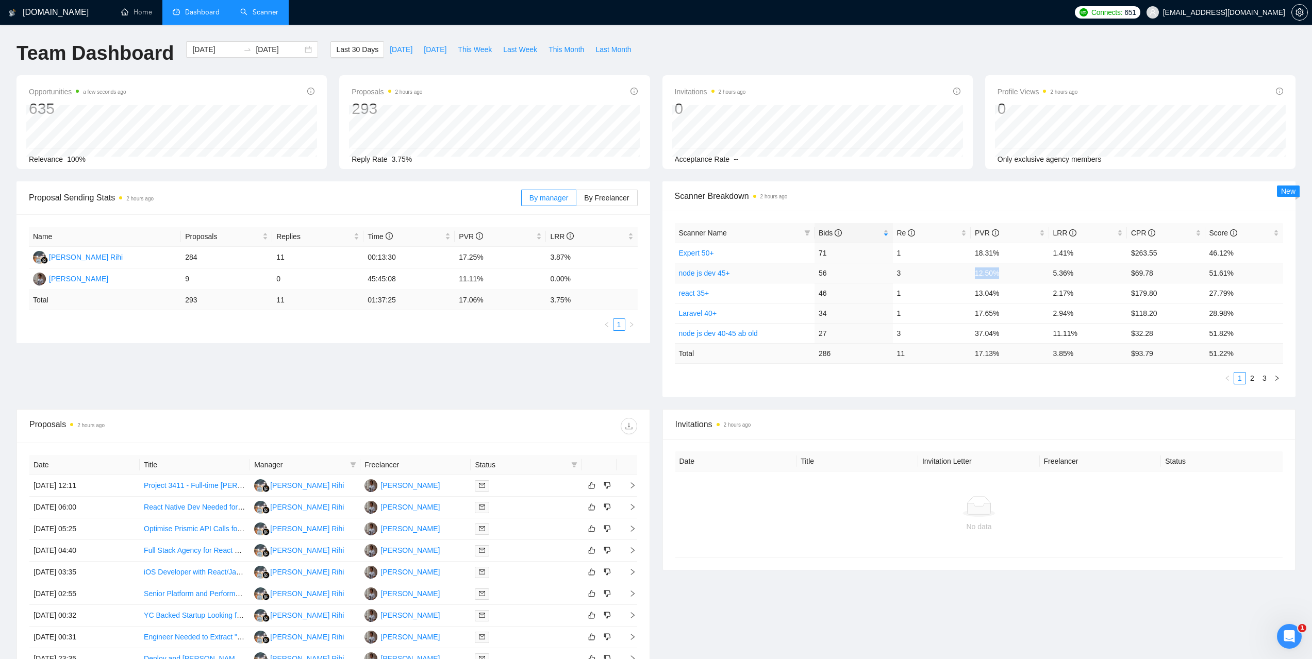
click at [973, 273] on td "12.50%" at bounding box center [1009, 273] width 78 height 20
copy td "12.50%"
drag, startPoint x: 1077, startPoint y: 273, endPoint x: 1052, endPoint y: 273, distance: 24.7
click at [1052, 273] on td "5.36%" at bounding box center [1088, 273] width 78 height 20
copy td "5.36%"
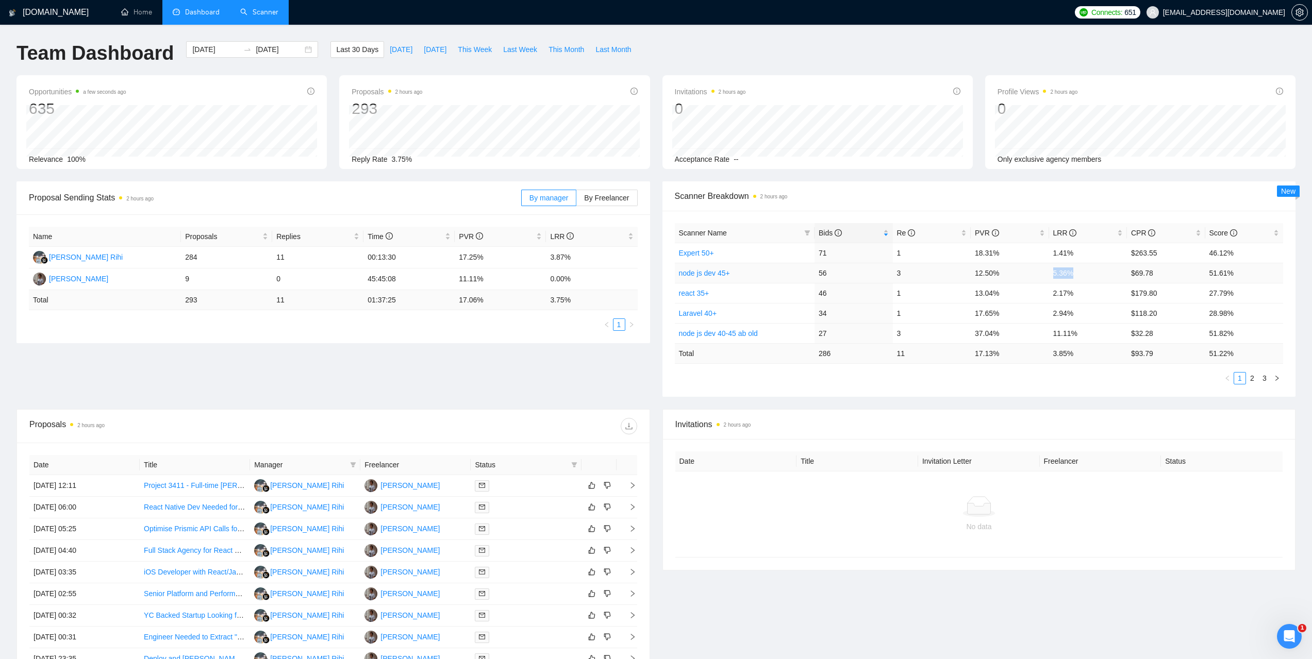
click at [713, 274] on link "node js dev 45+" at bounding box center [704, 273] width 51 height 8
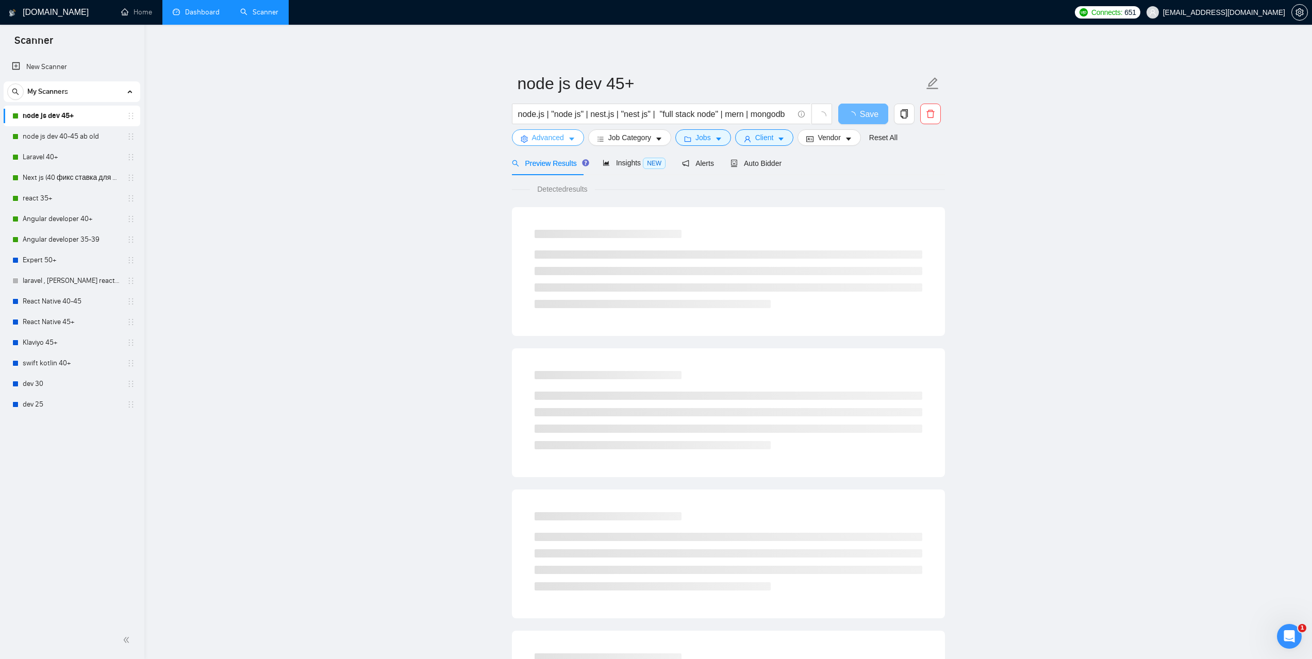
click at [559, 140] on span "Advanced" at bounding box center [548, 137] width 32 height 11
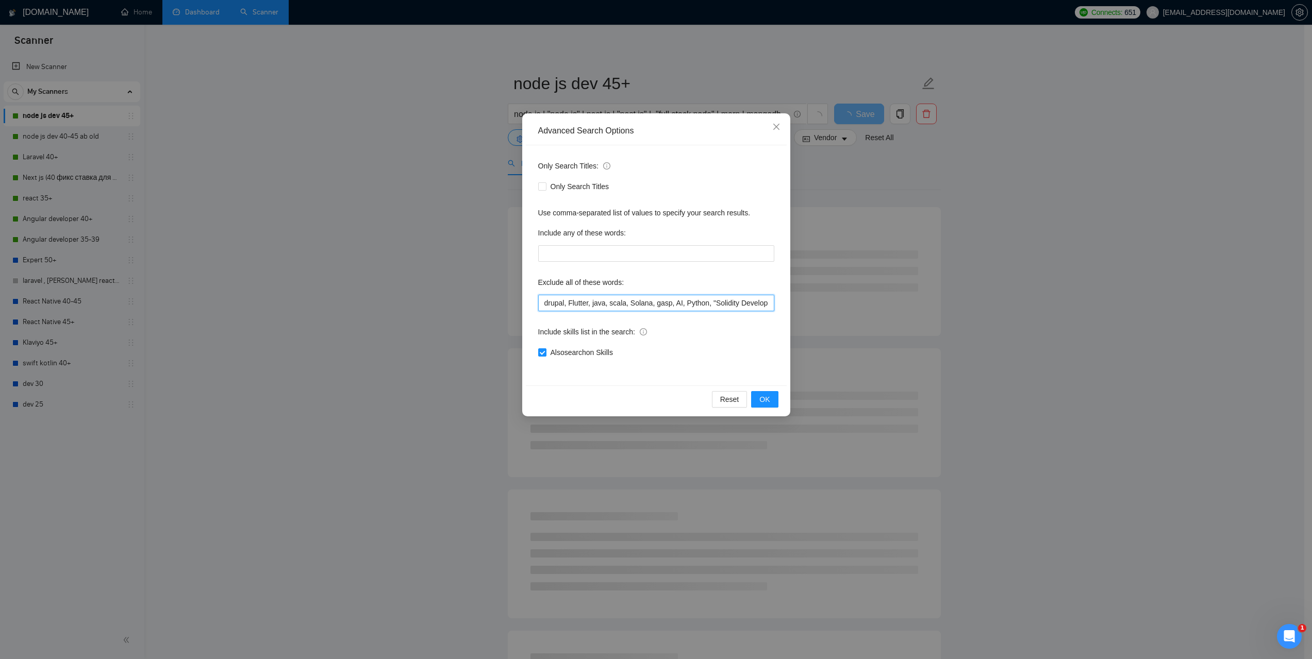
click at [707, 307] on input "drupal, Flutter, java, scala, Solana, gasp, AI, Python, "Solidity Developer", D…" at bounding box center [656, 303] width 236 height 16
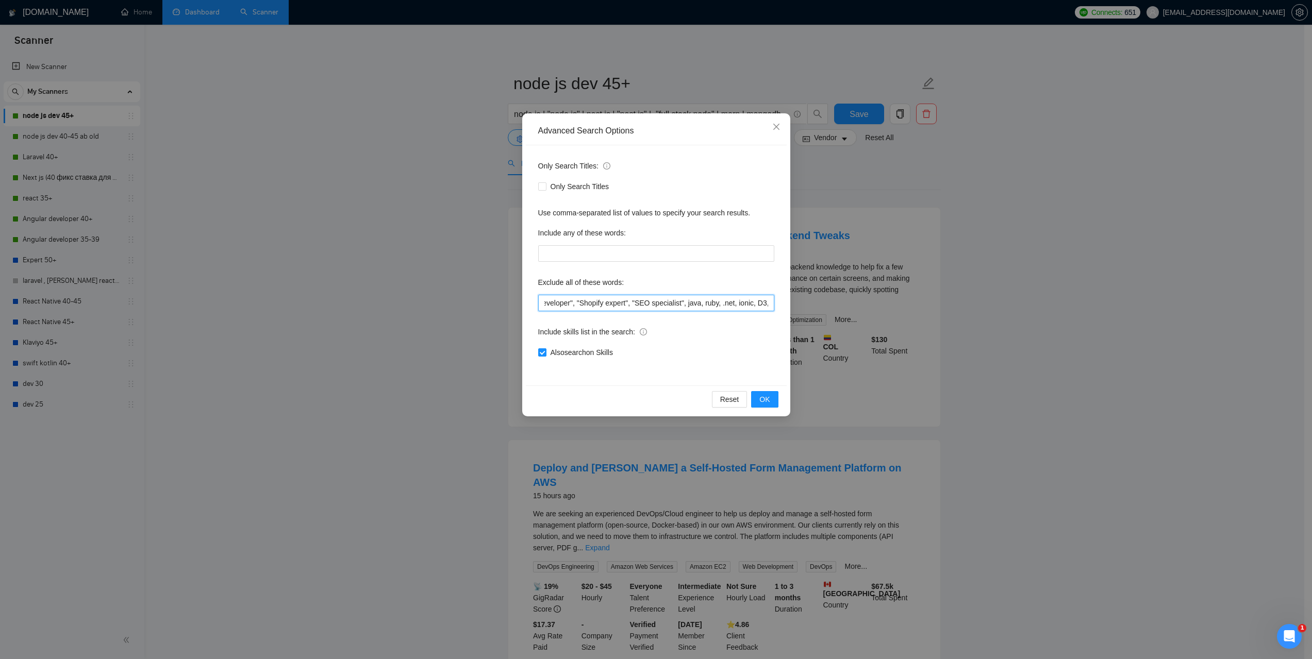
scroll to position [0, 377]
drag, startPoint x: 751, startPoint y: 304, endPoint x: 872, endPoint y: 327, distance: 122.8
click at [872, 327] on div "Advanced Search Options Only Search Titles: Only Search Titles Use comma-separa…" at bounding box center [656, 329] width 1312 height 659
click at [730, 299] on input "drupal, Flutter, java, scala, Solana, gasp, AI, Python, "Solidity Developer", D…" at bounding box center [656, 303] width 236 height 16
click at [774, 126] on icon "close" at bounding box center [776, 127] width 8 height 8
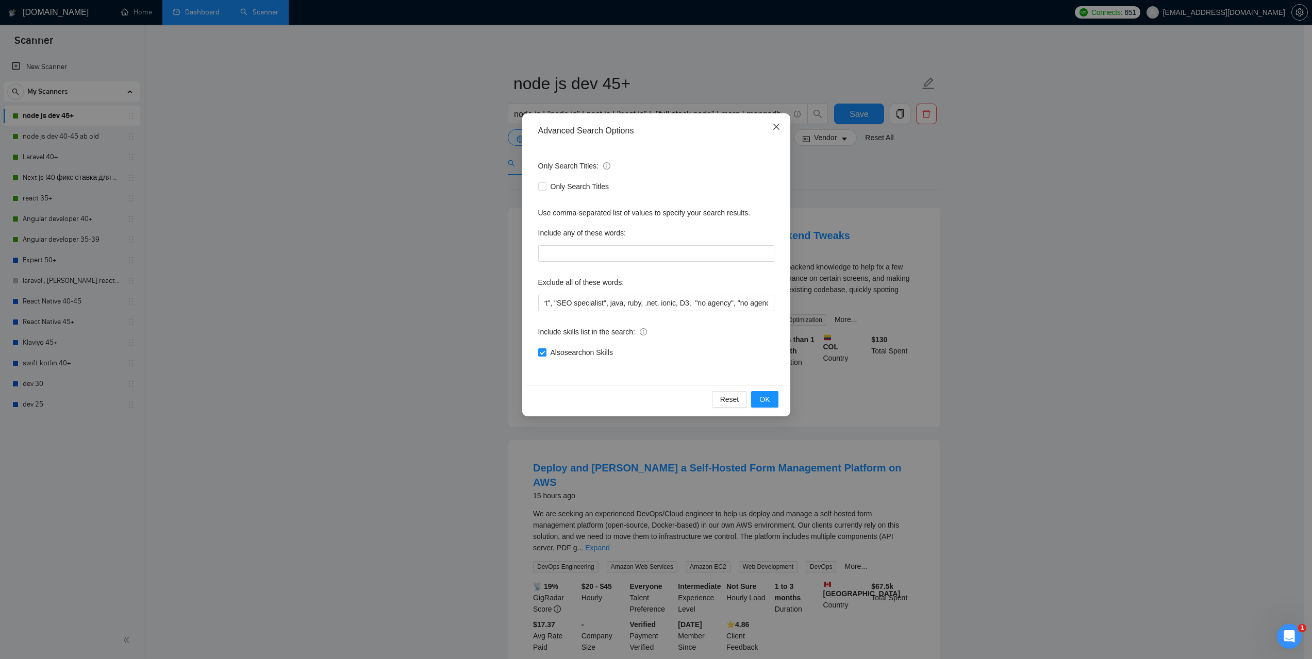
scroll to position [0, 0]
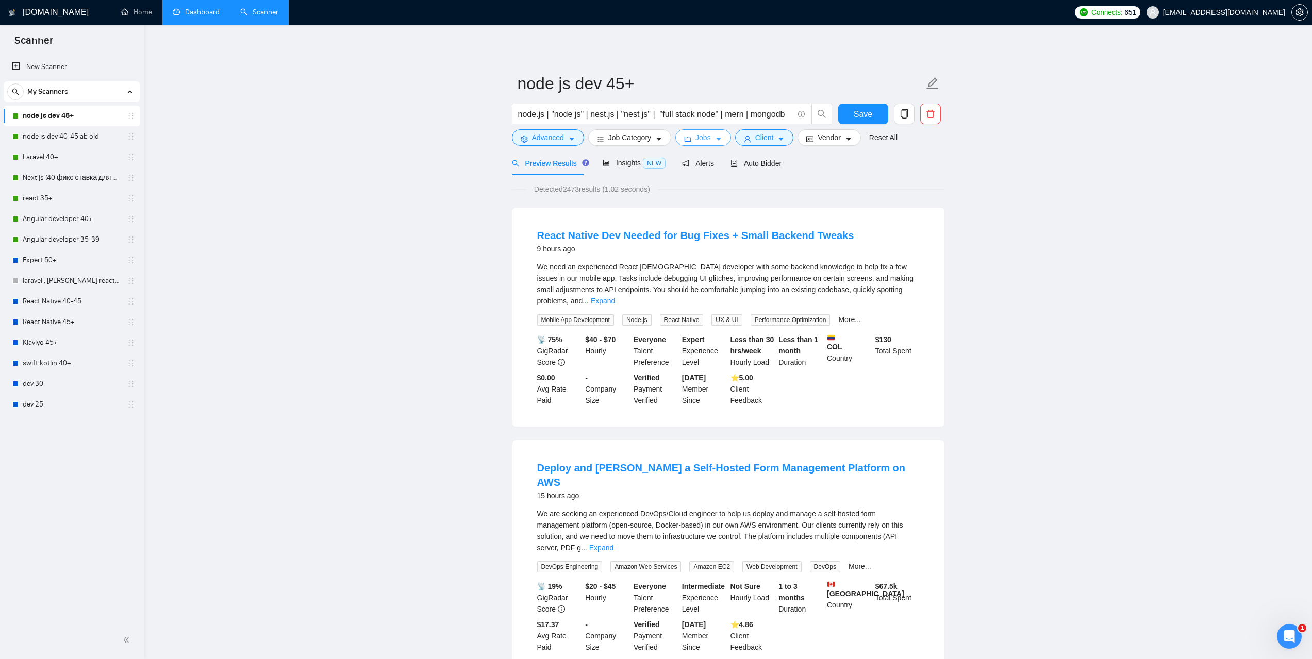
click at [705, 140] on span "Jobs" at bounding box center [702, 137] width 15 height 11
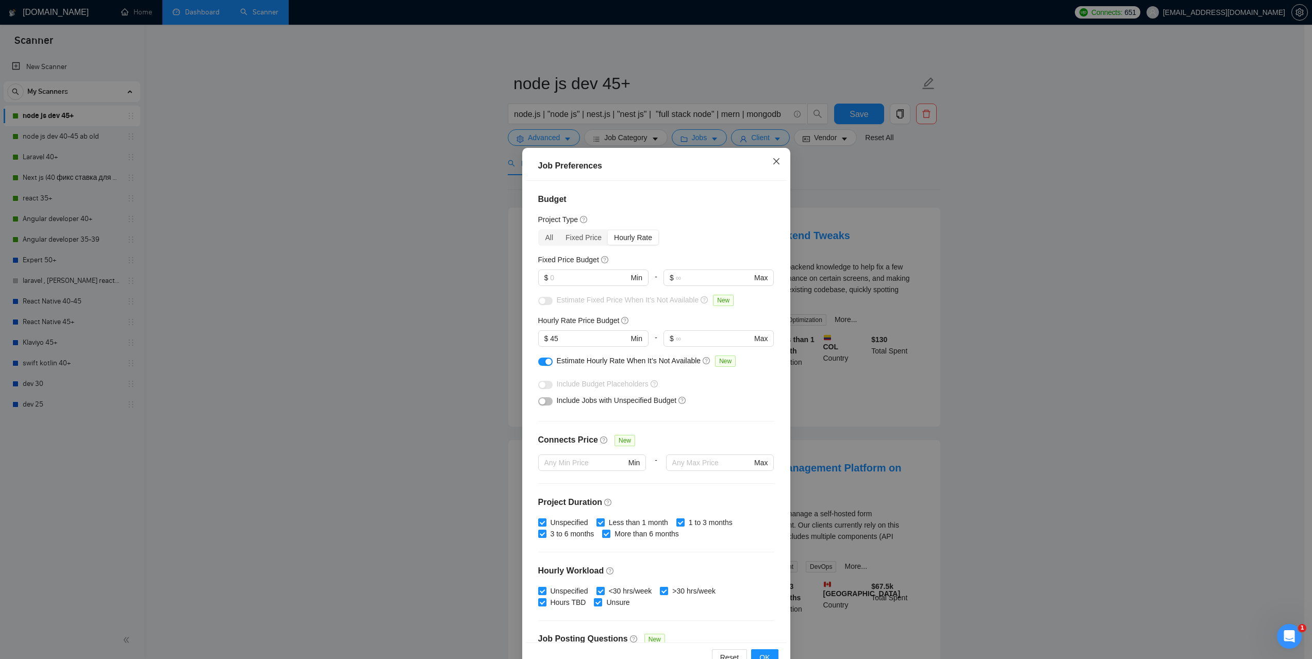
click at [777, 159] on span "Close" at bounding box center [776, 162] width 28 height 28
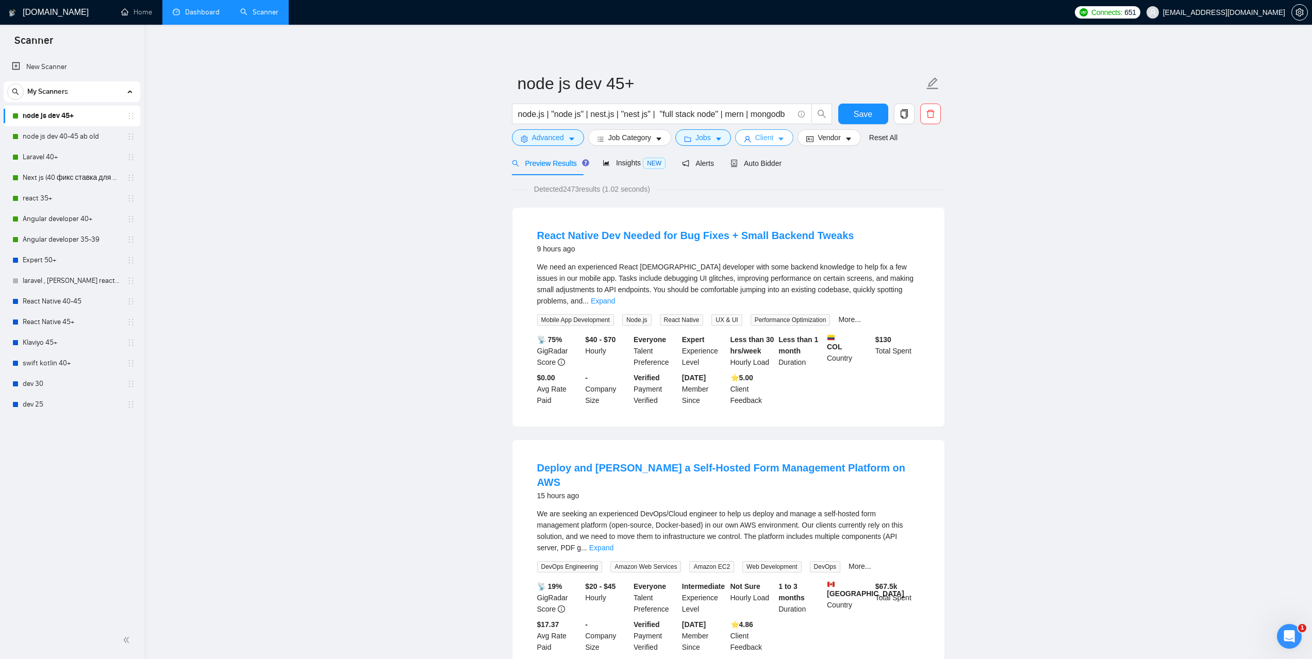
click at [779, 140] on icon "caret-down" at bounding box center [781, 139] width 5 height 3
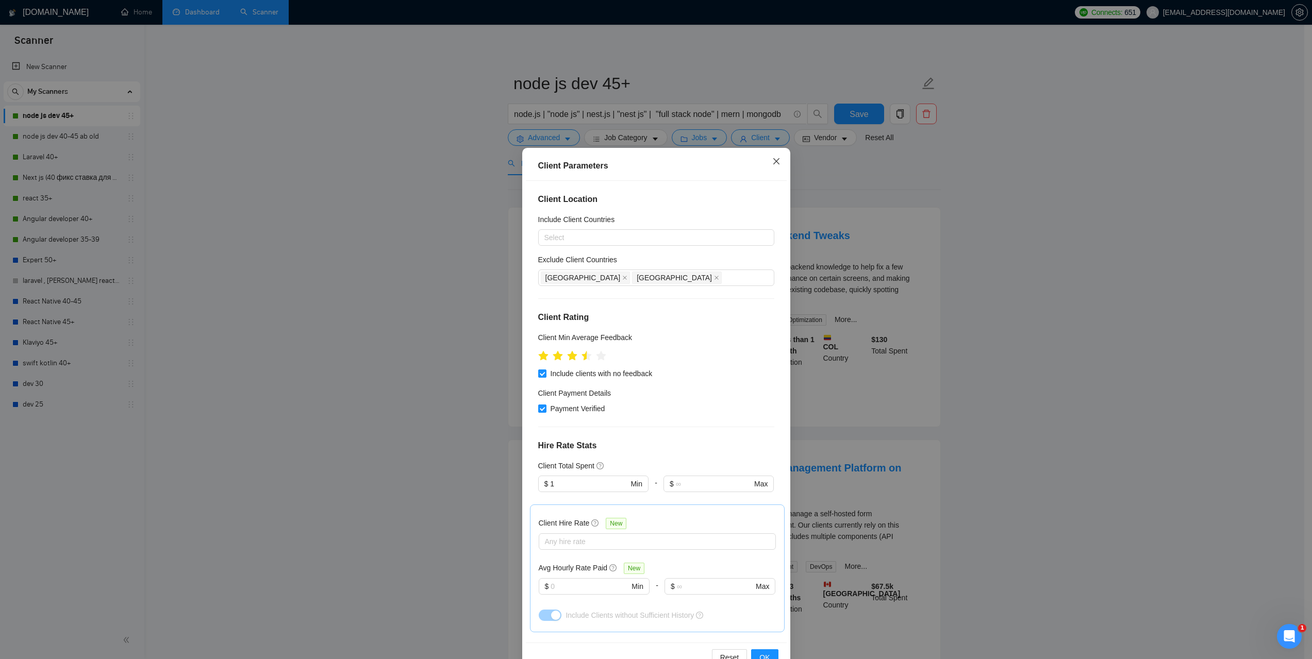
click at [772, 163] on icon "close" at bounding box center [776, 161] width 8 height 8
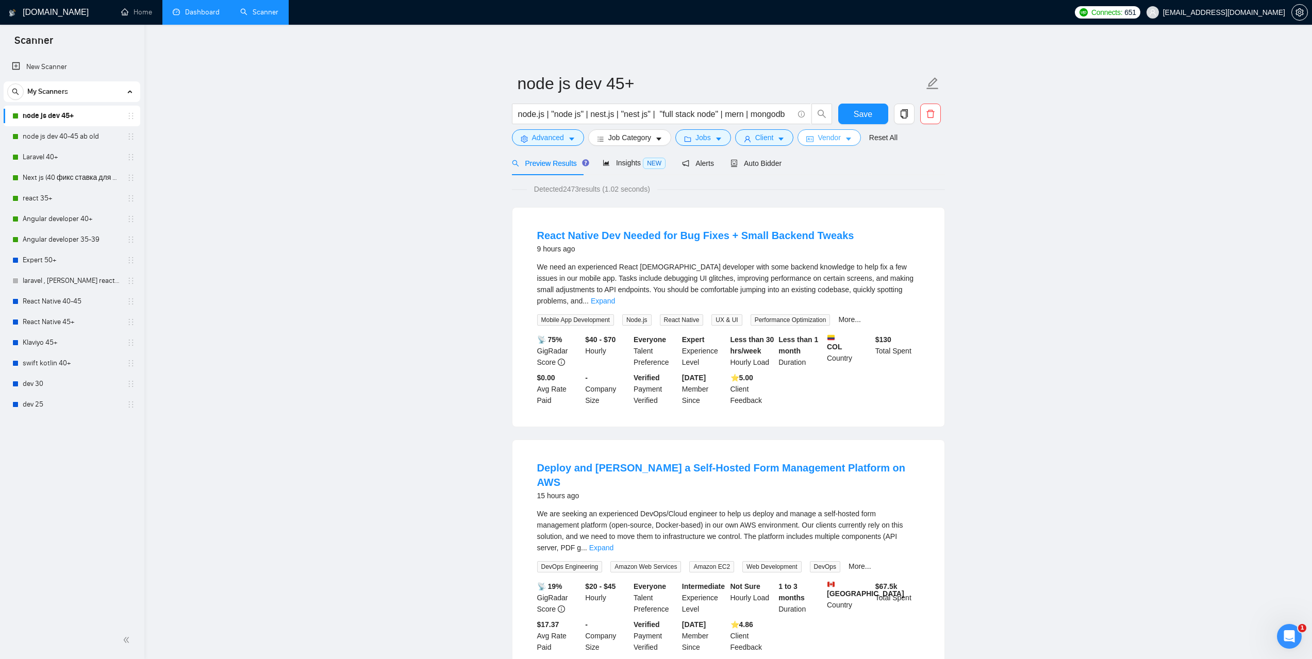
click at [837, 138] on span "Vendor" at bounding box center [828, 137] width 23 height 11
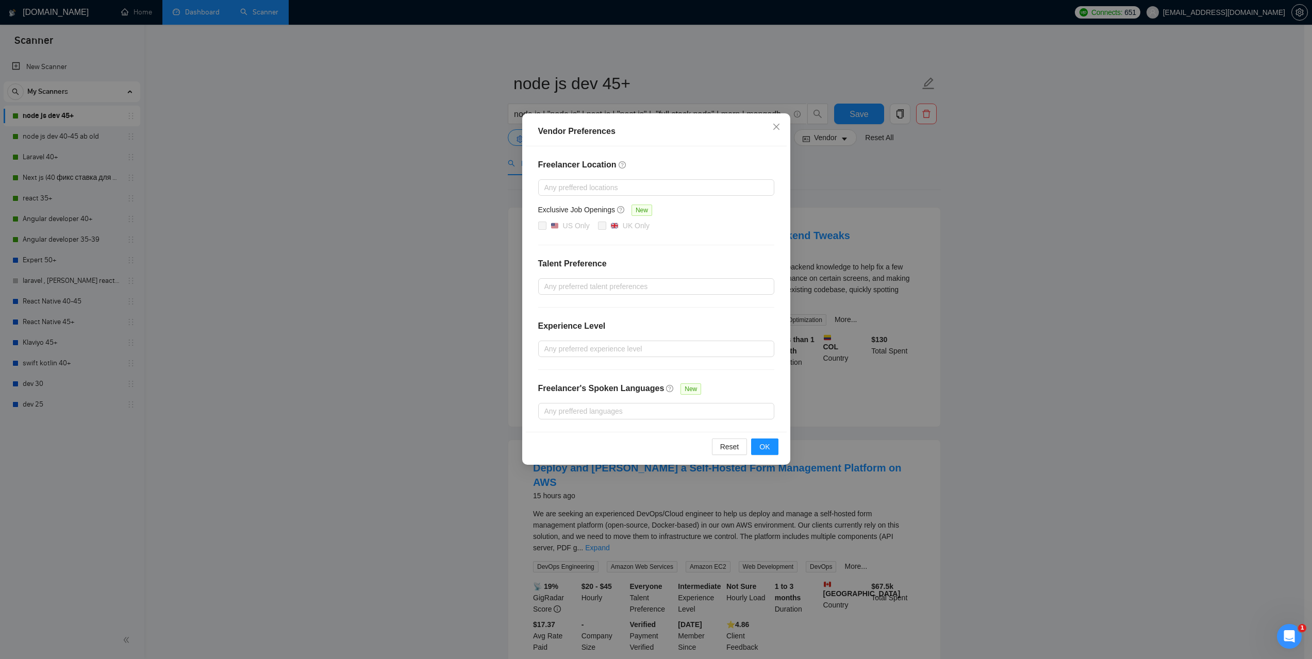
click at [980, 226] on div "Vendor Preferences Freelancer Location Any preffered locations Exclusive Job Op…" at bounding box center [656, 329] width 1312 height 659
